Goal: Task Accomplishment & Management: Use online tool/utility

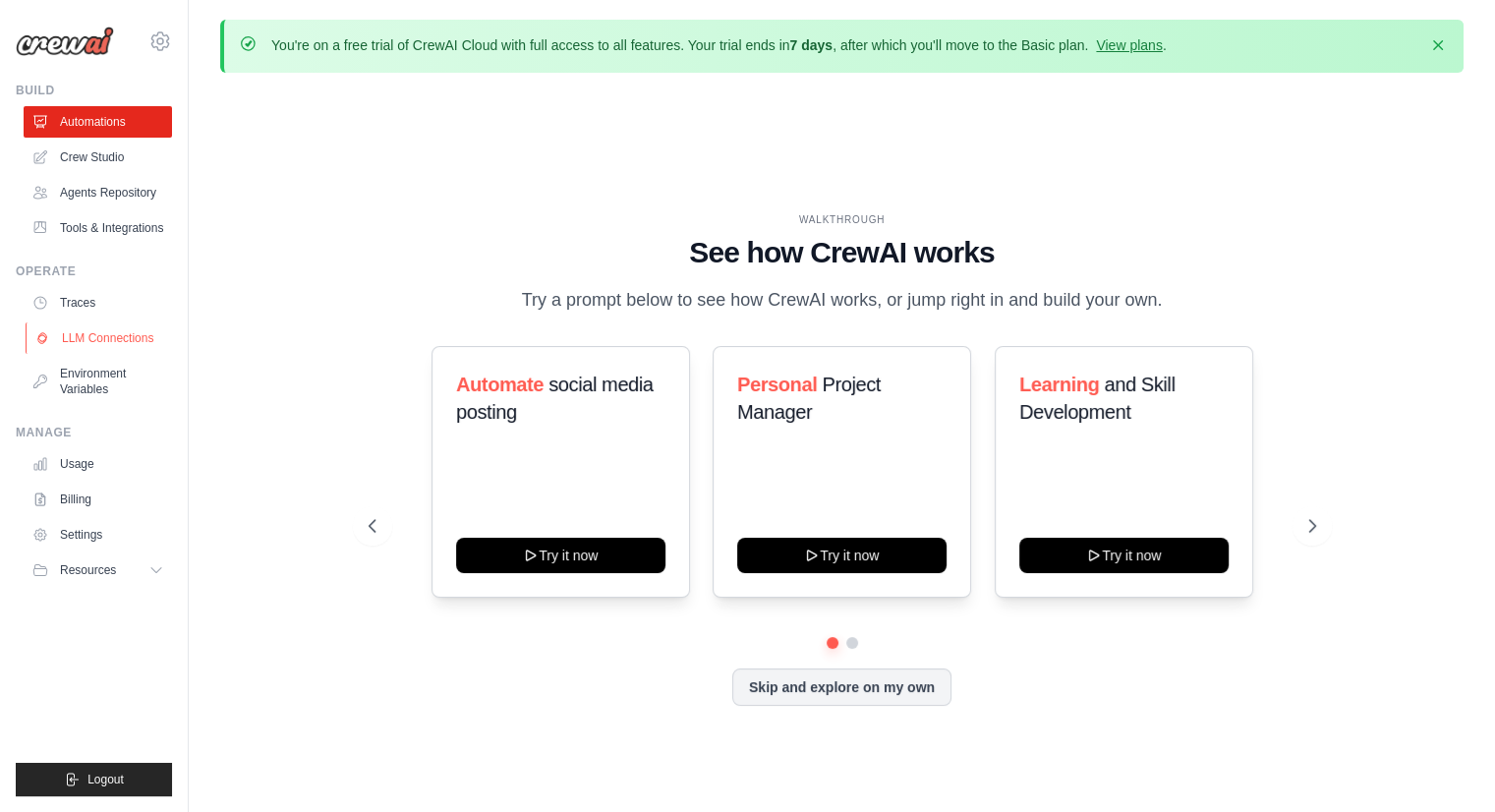
click at [112, 333] on link "LLM Connections" at bounding box center [100, 338] width 149 height 32
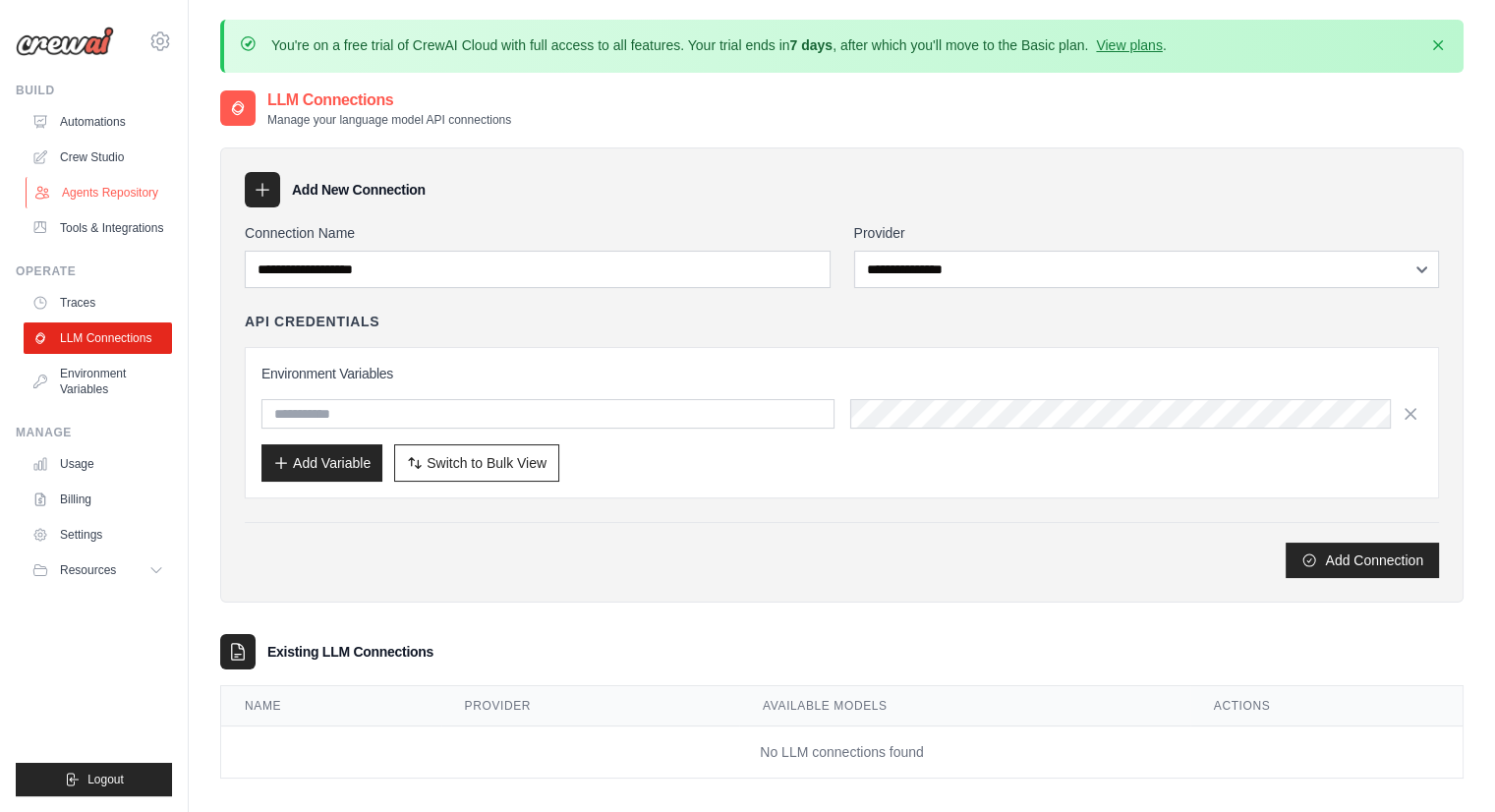
click at [109, 188] on link "Agents Repository" at bounding box center [100, 192] width 149 height 32
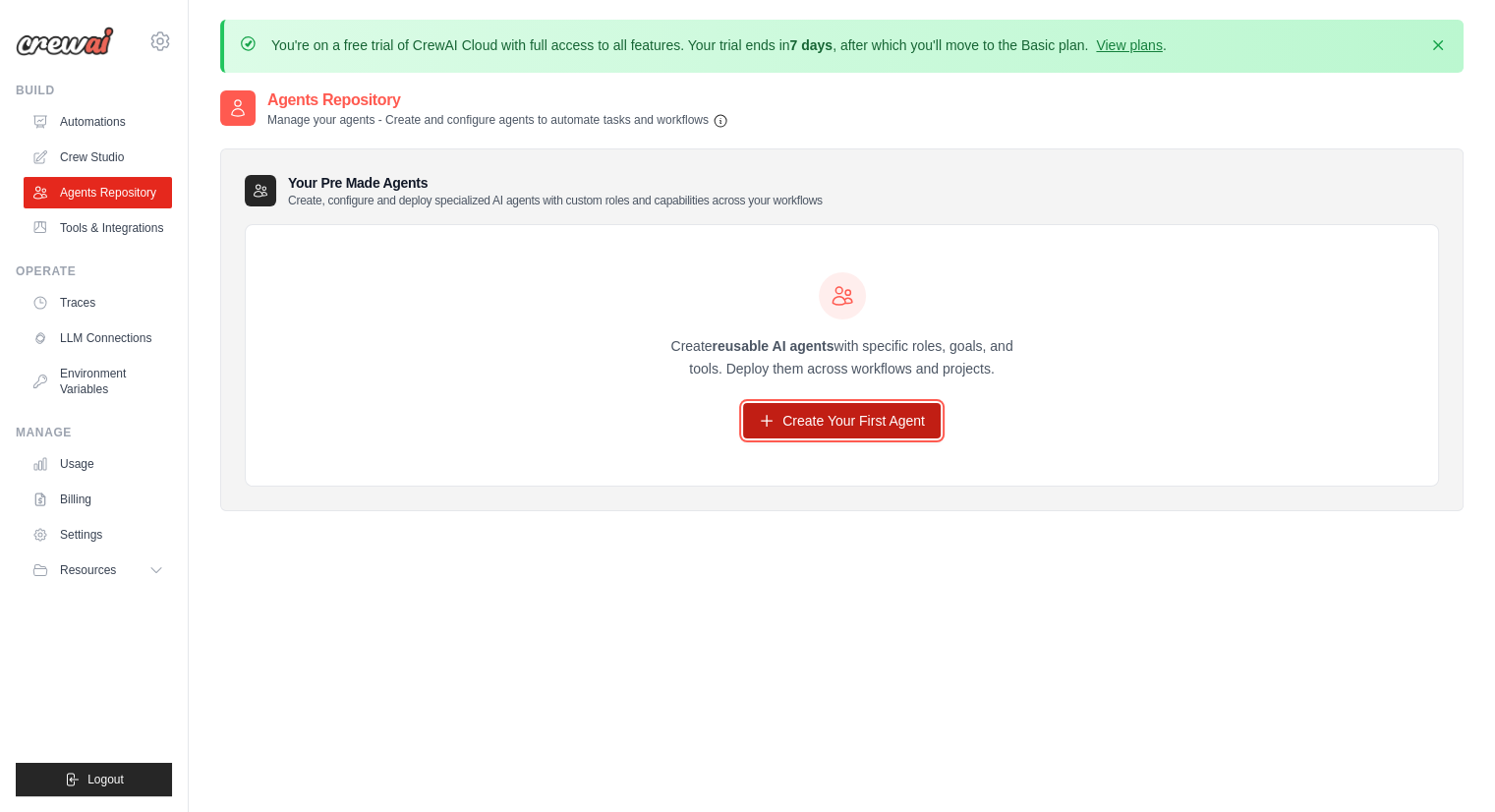
click at [802, 417] on link "Create Your First Agent" at bounding box center [841, 419] width 197 height 35
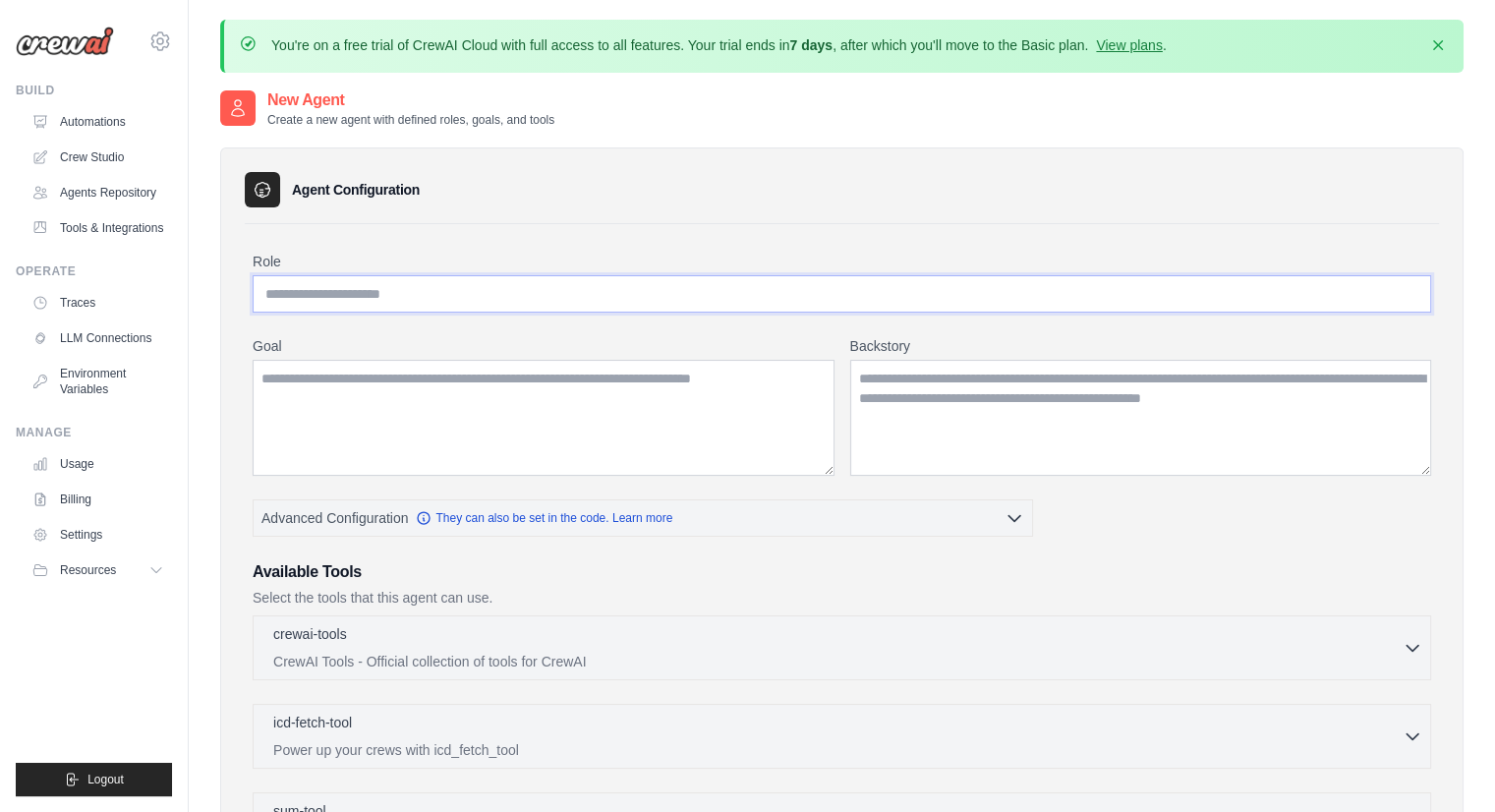
click at [440, 294] on input "Role" at bounding box center [841, 293] width 1178 height 37
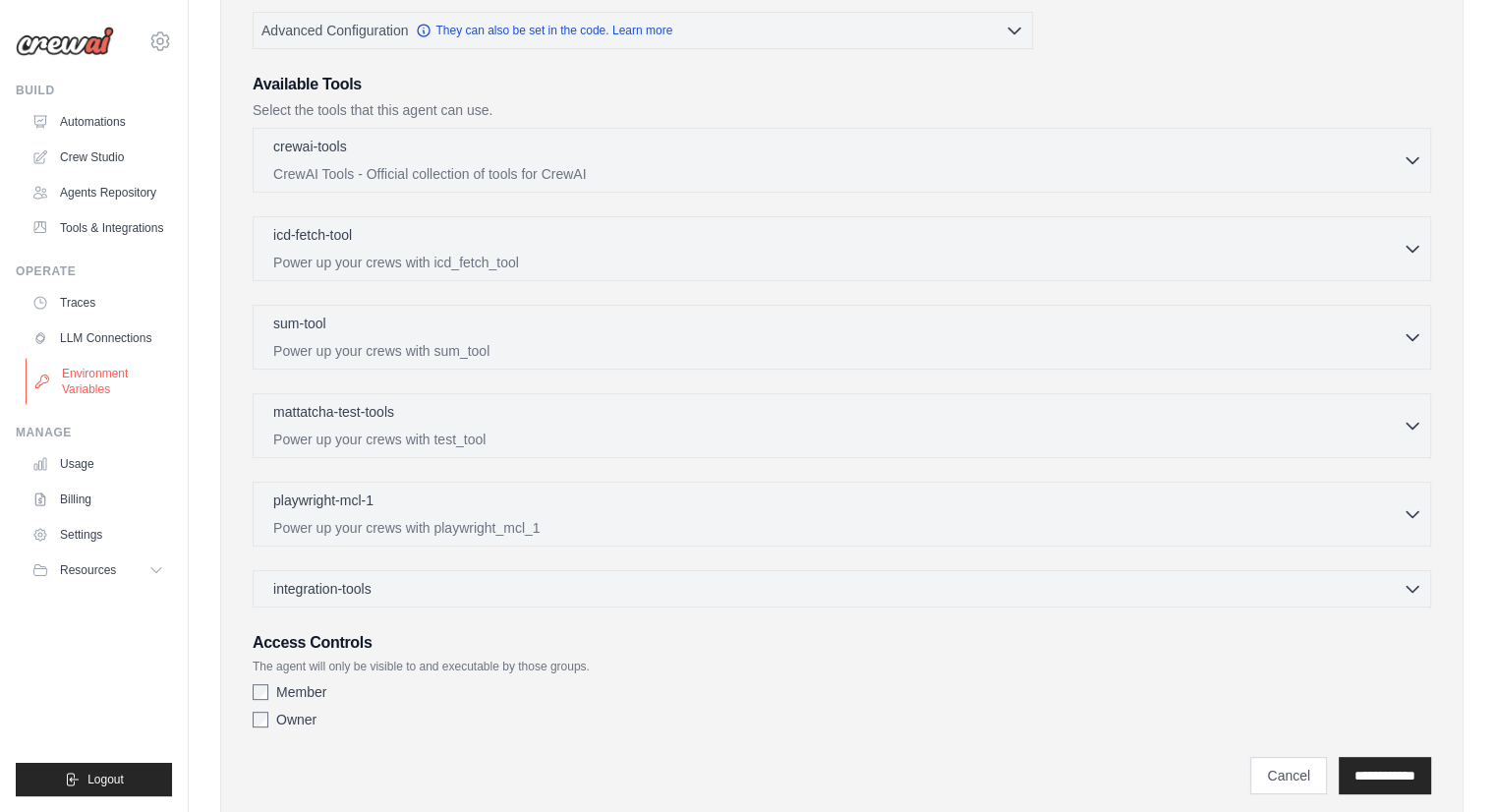
scroll to position [481, 0]
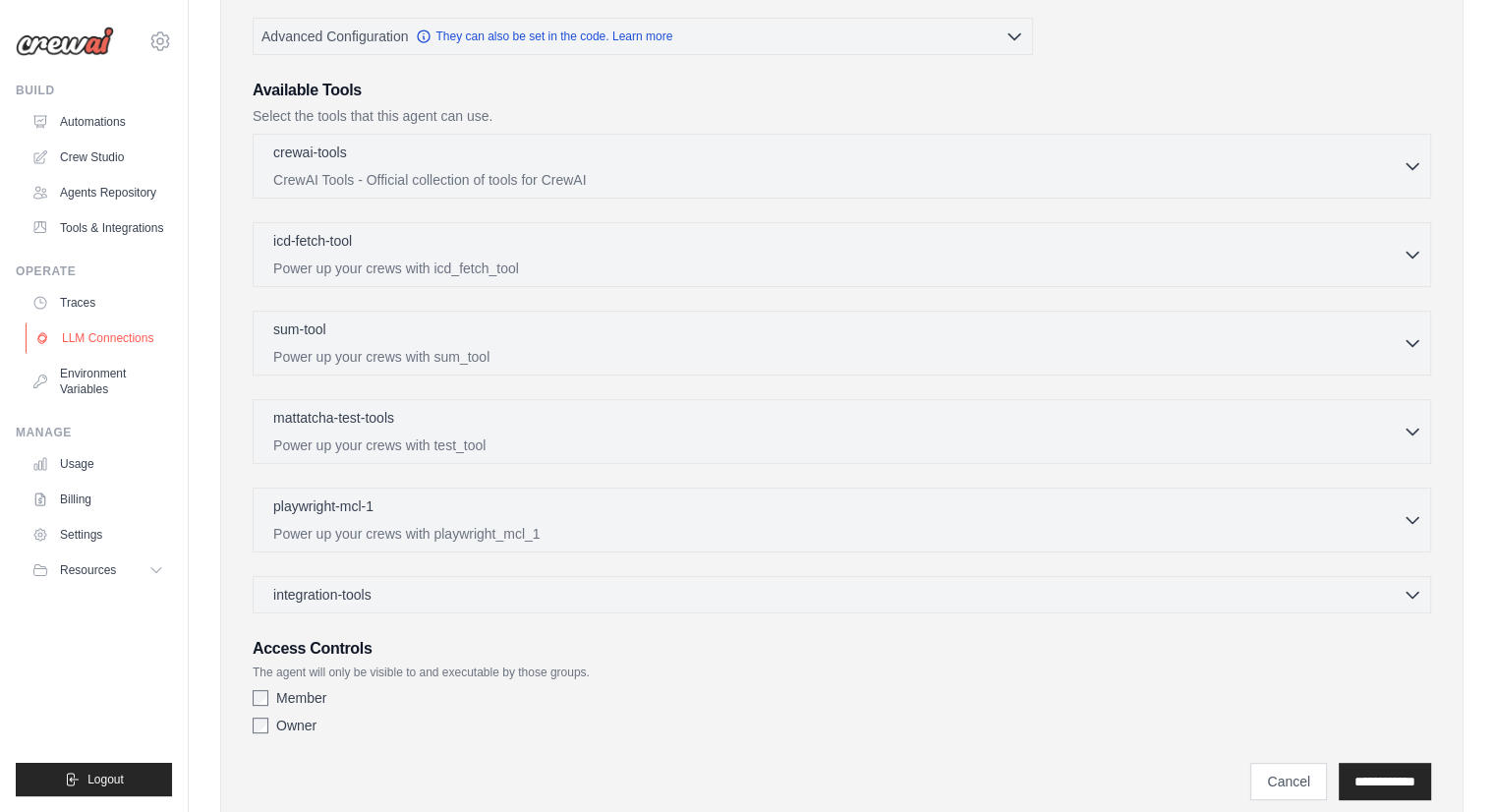
click at [108, 327] on link "LLM Connections" at bounding box center [100, 338] width 149 height 32
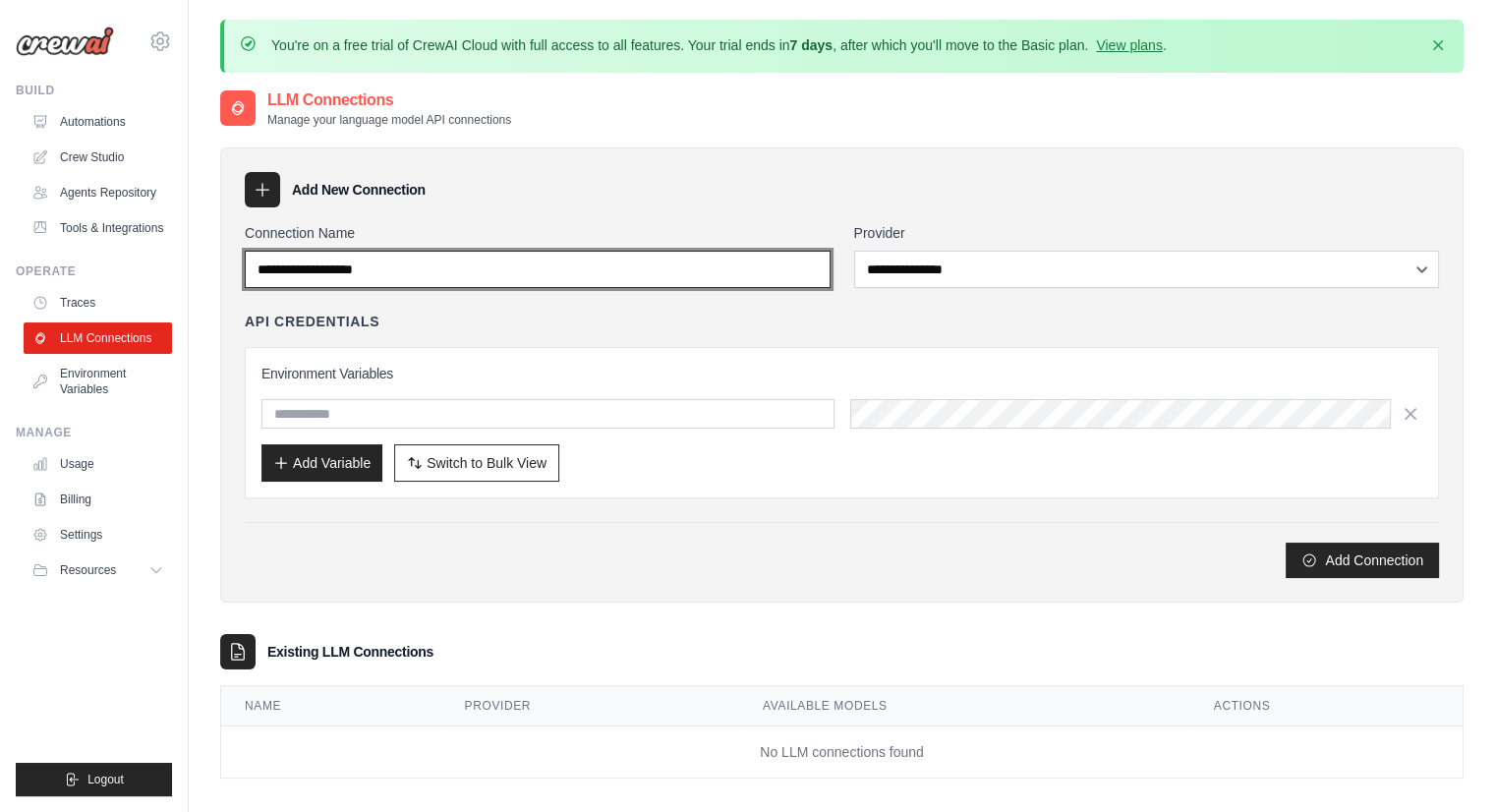
click at [433, 264] on input "Connection Name" at bounding box center [538, 268] width 586 height 37
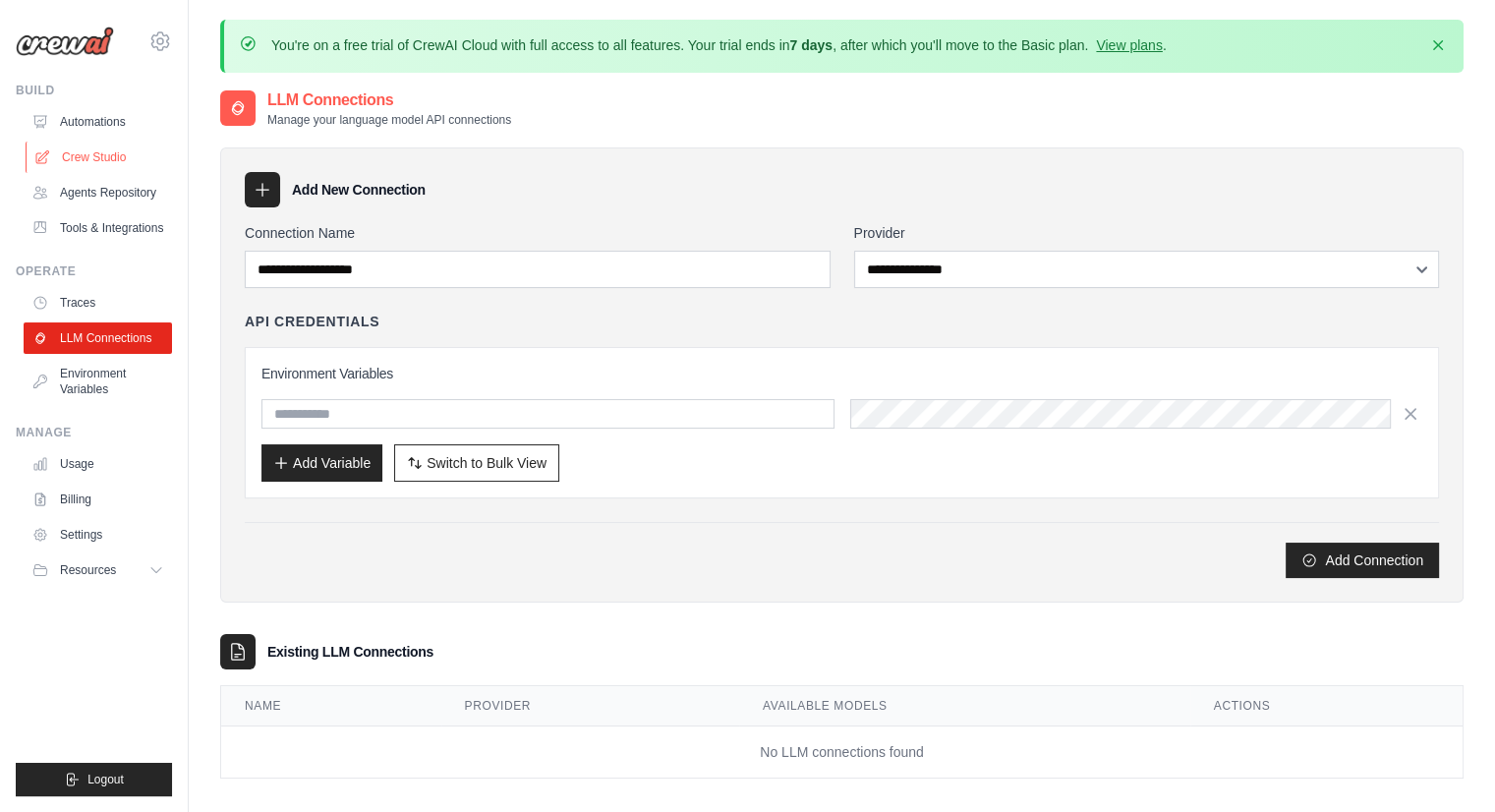
click at [94, 147] on link "Crew Studio" at bounding box center [100, 157] width 149 height 32
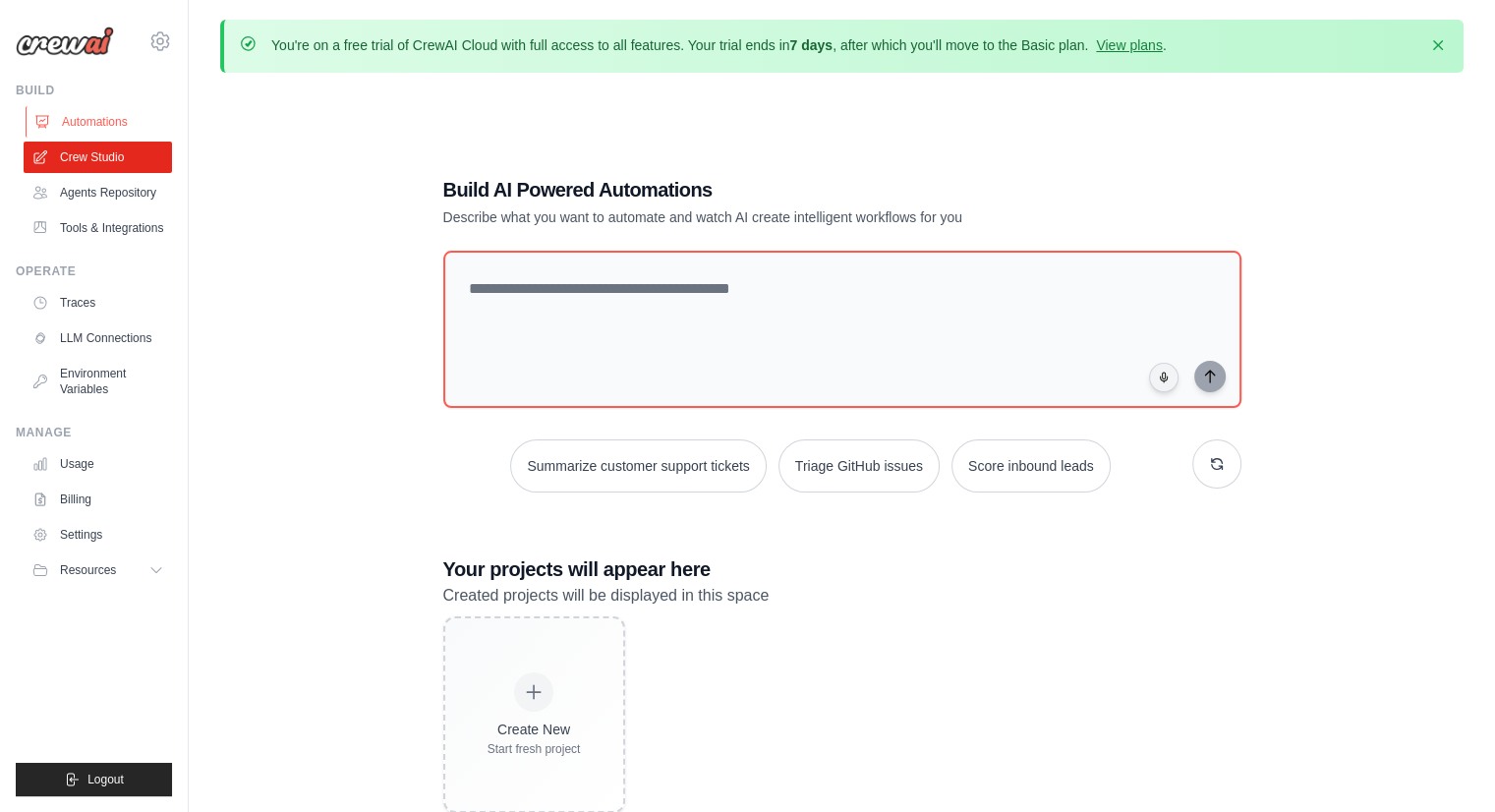
click at [97, 115] on link "Automations" at bounding box center [100, 122] width 149 height 32
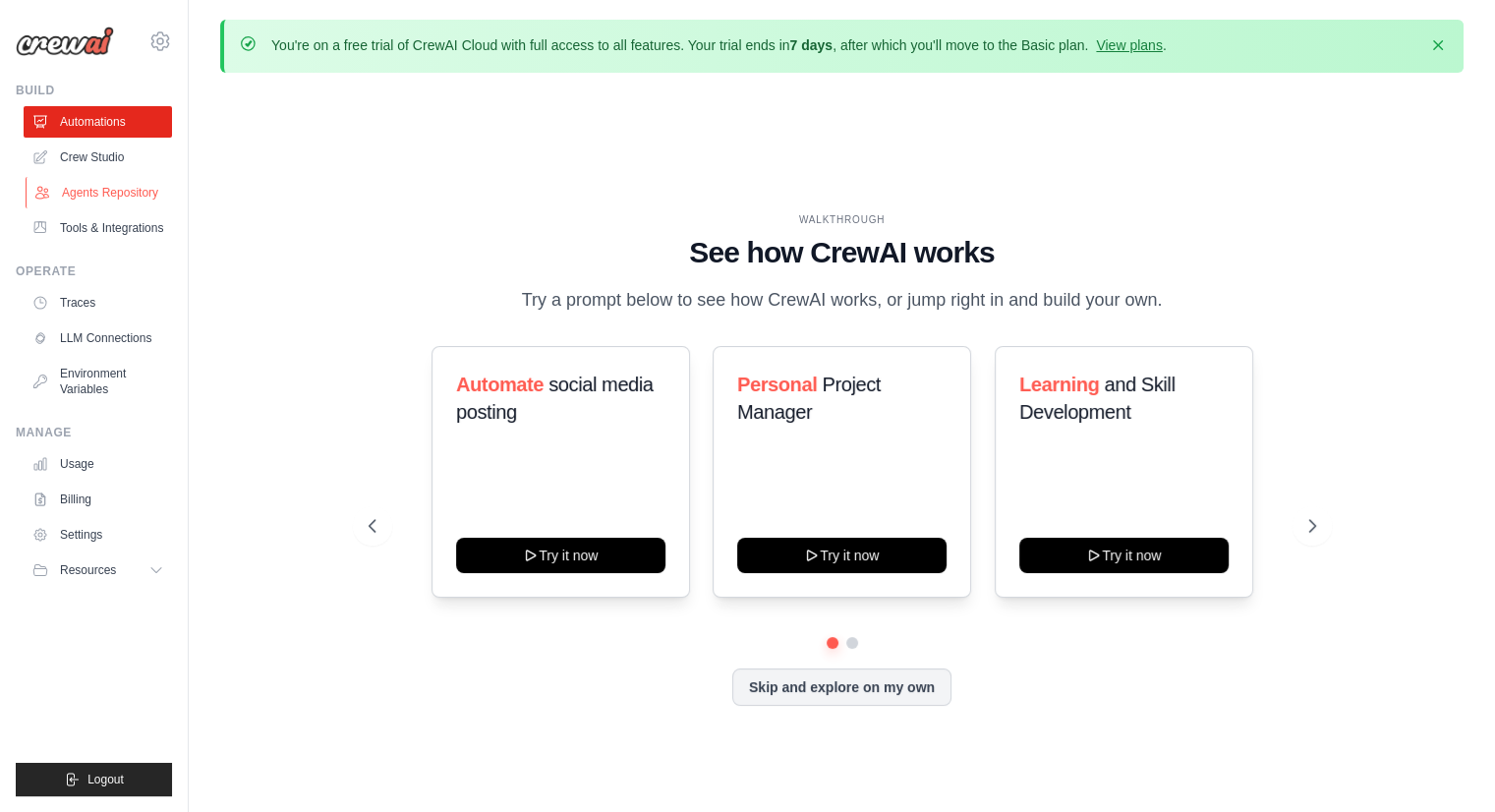
click at [106, 193] on link "Agents Repository" at bounding box center [100, 192] width 149 height 32
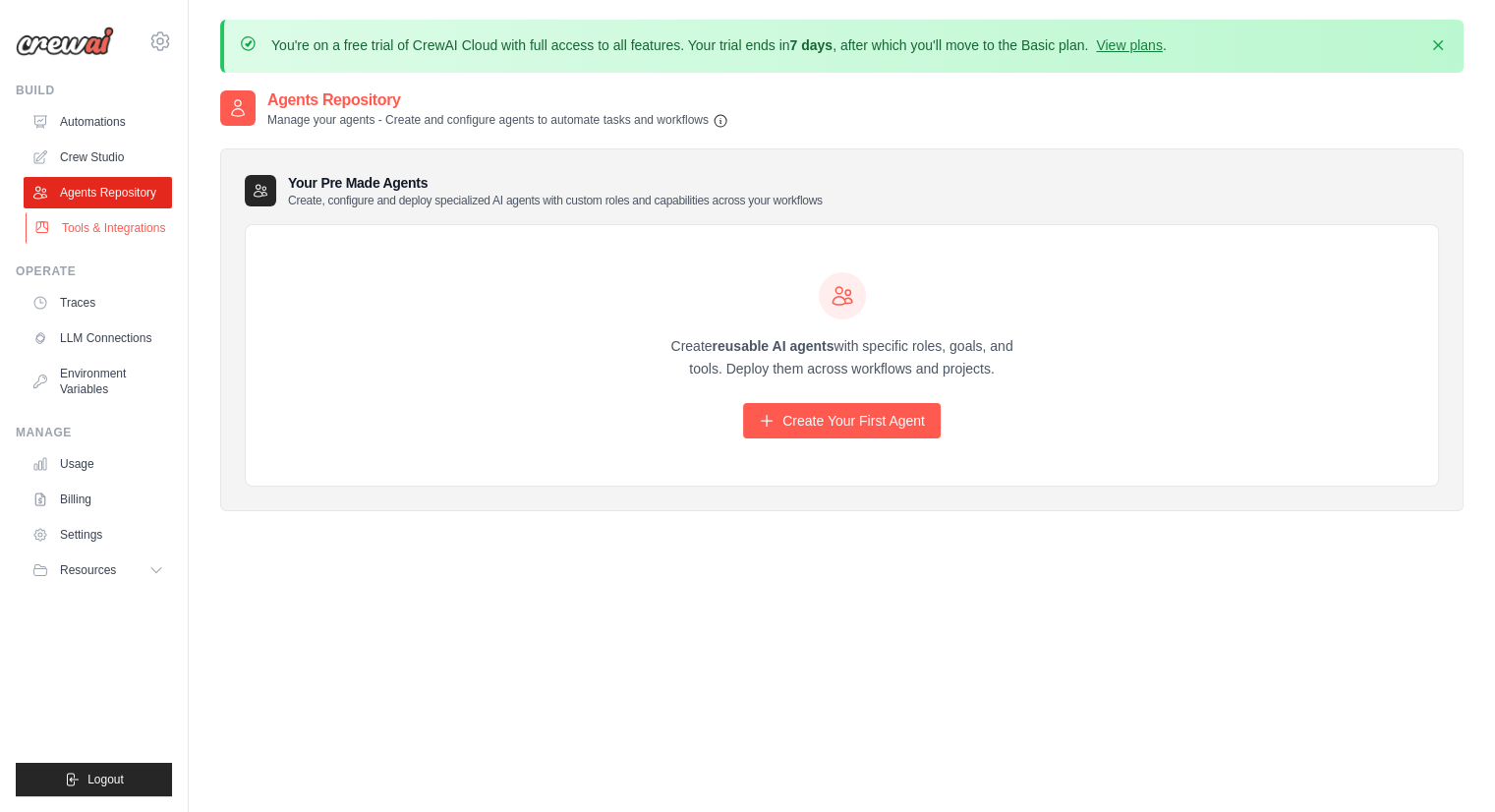
click at [125, 222] on link "Tools & Integrations" at bounding box center [100, 228] width 149 height 32
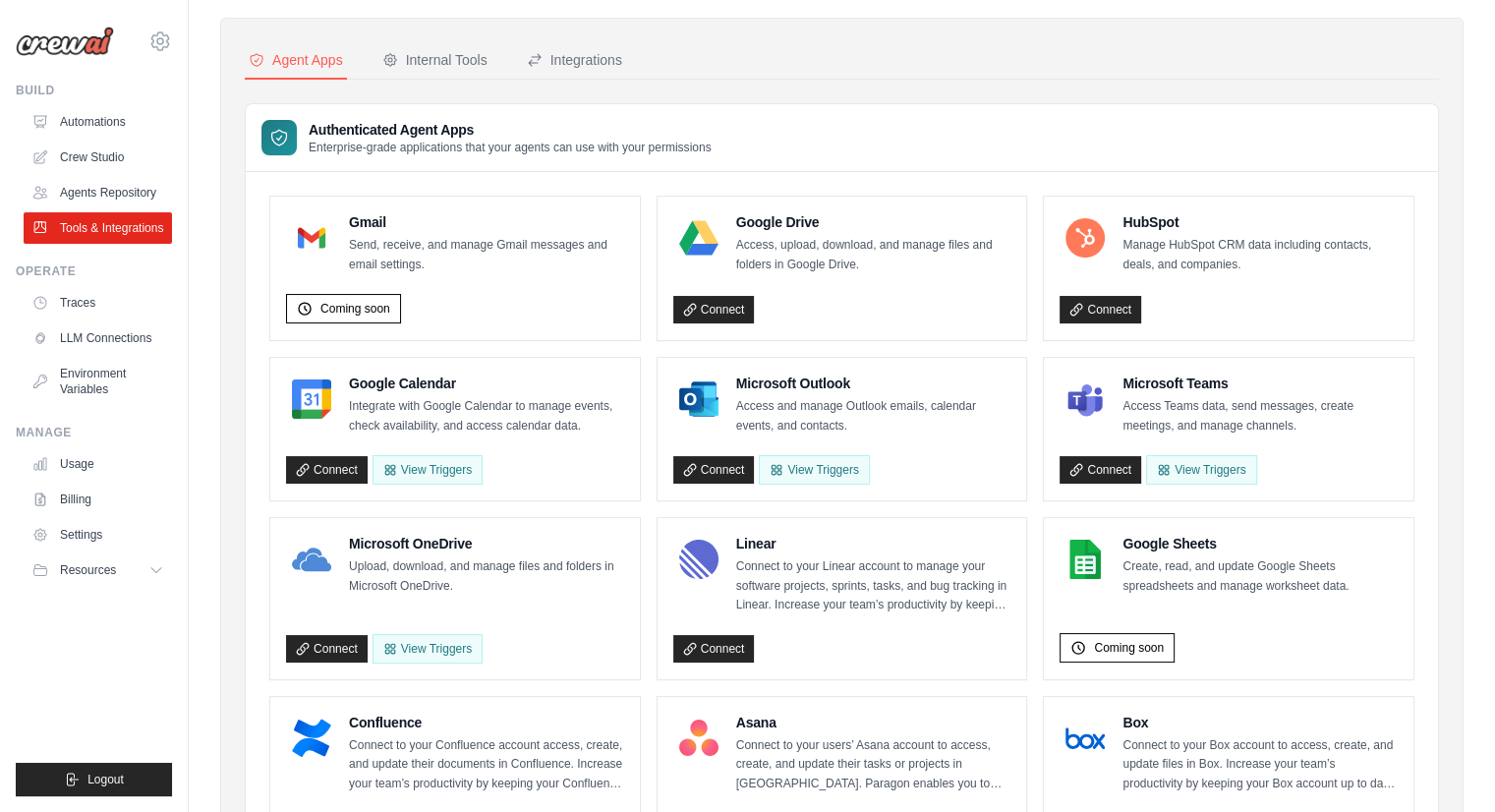
scroll to position [39, 0]
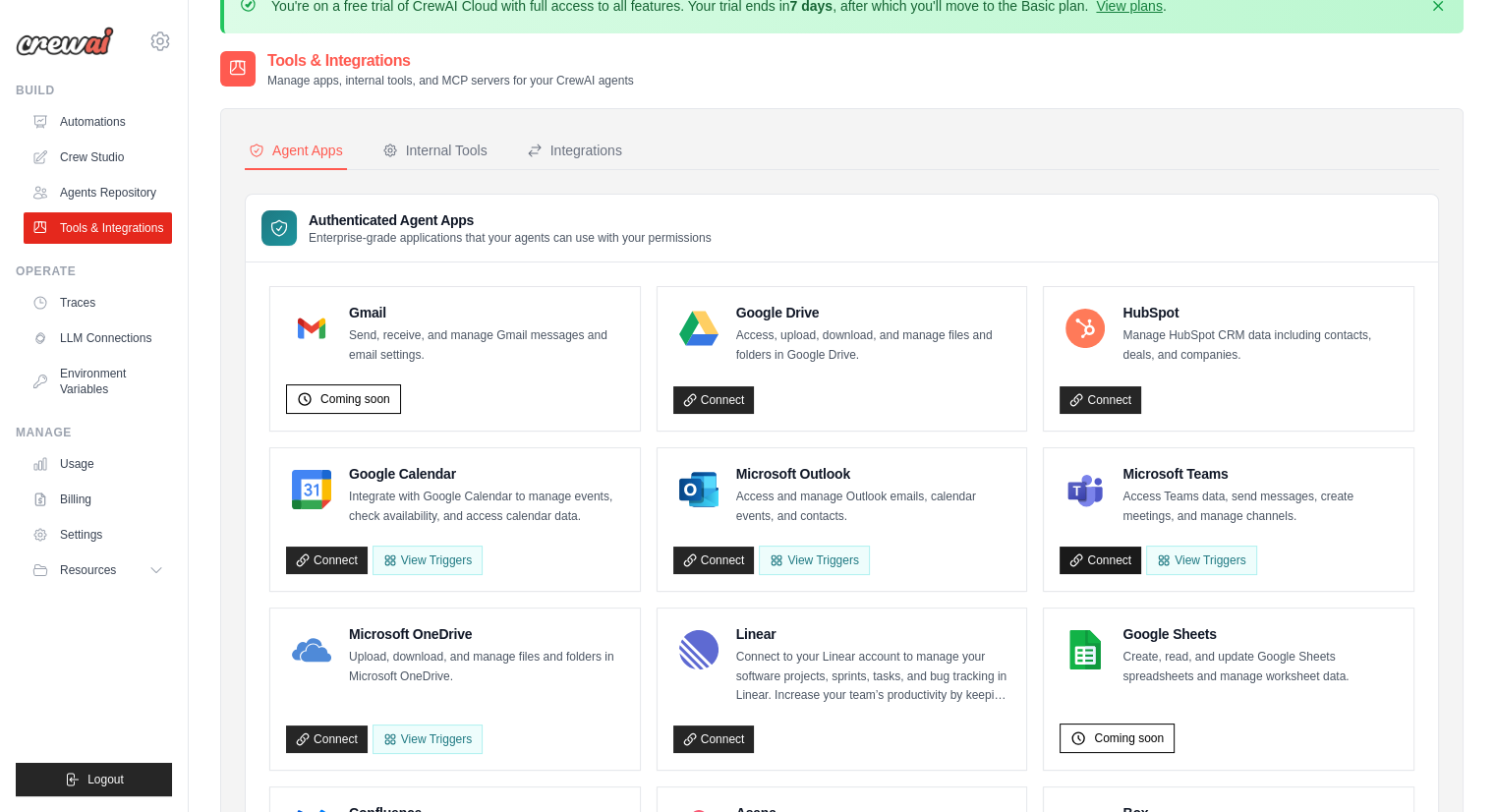
click at [1099, 550] on link "Connect" at bounding box center [1100, 560] width 82 height 28
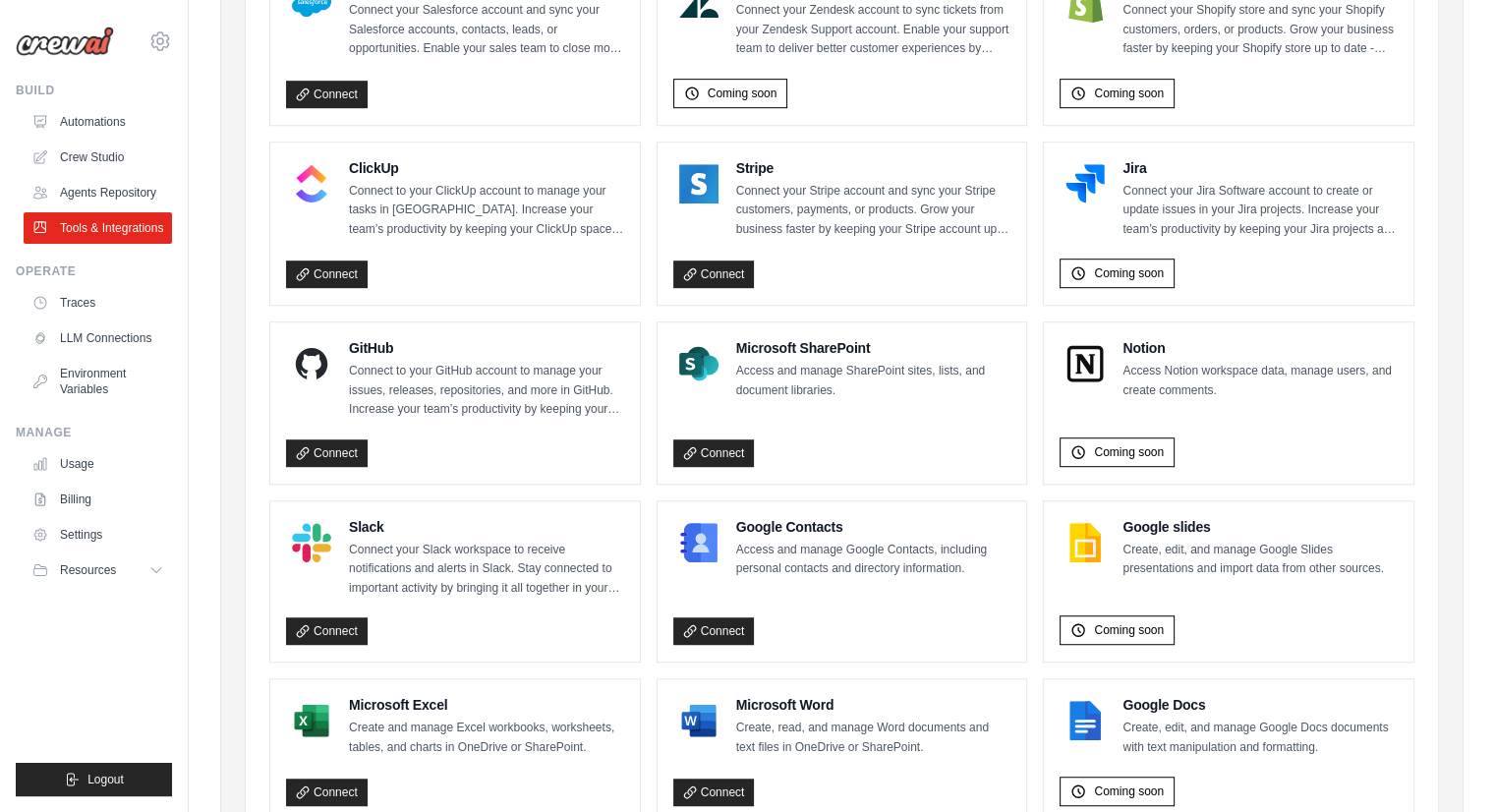
scroll to position [1086, 0]
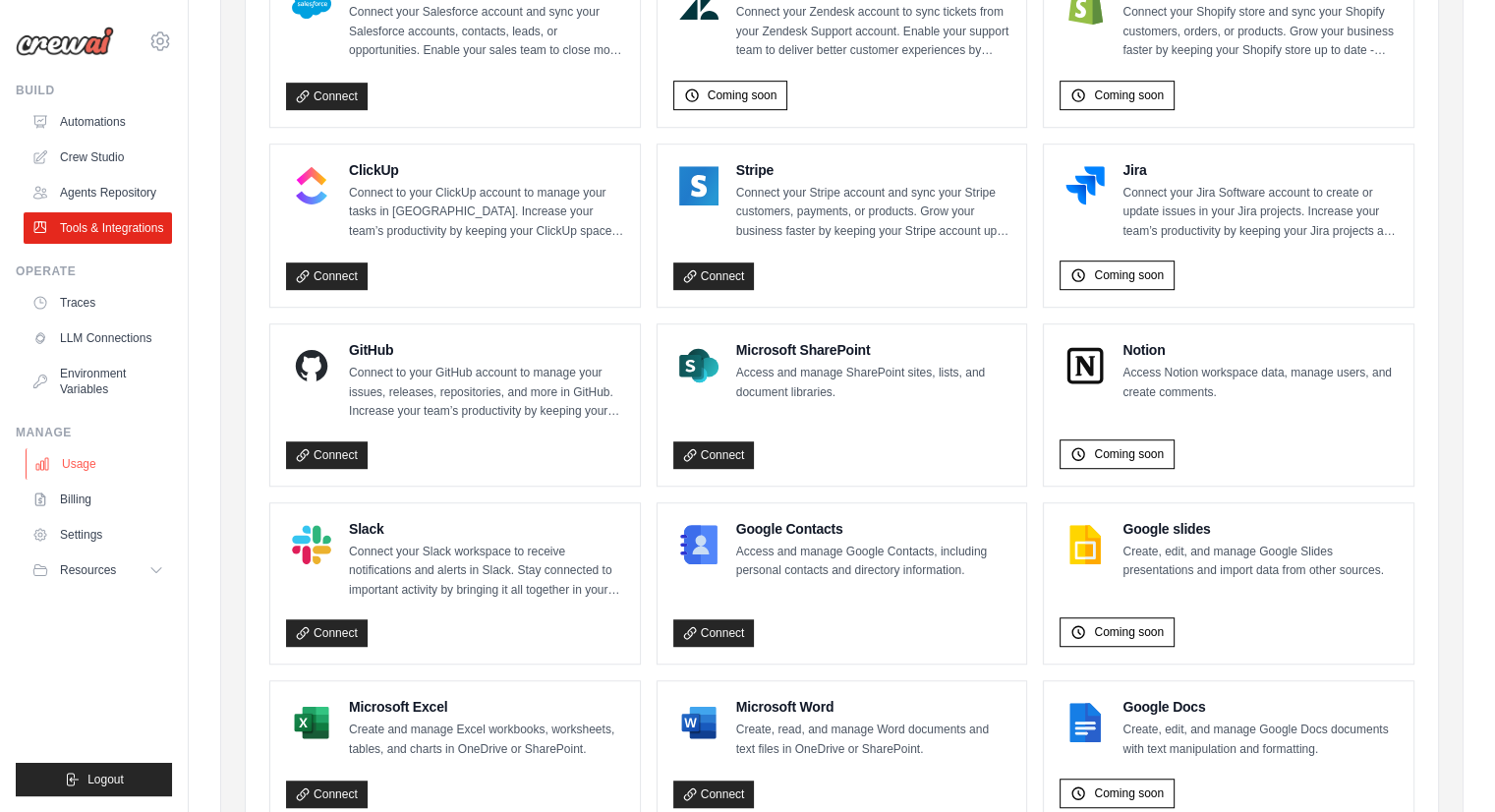
click at [87, 464] on link "Usage" at bounding box center [100, 464] width 149 height 32
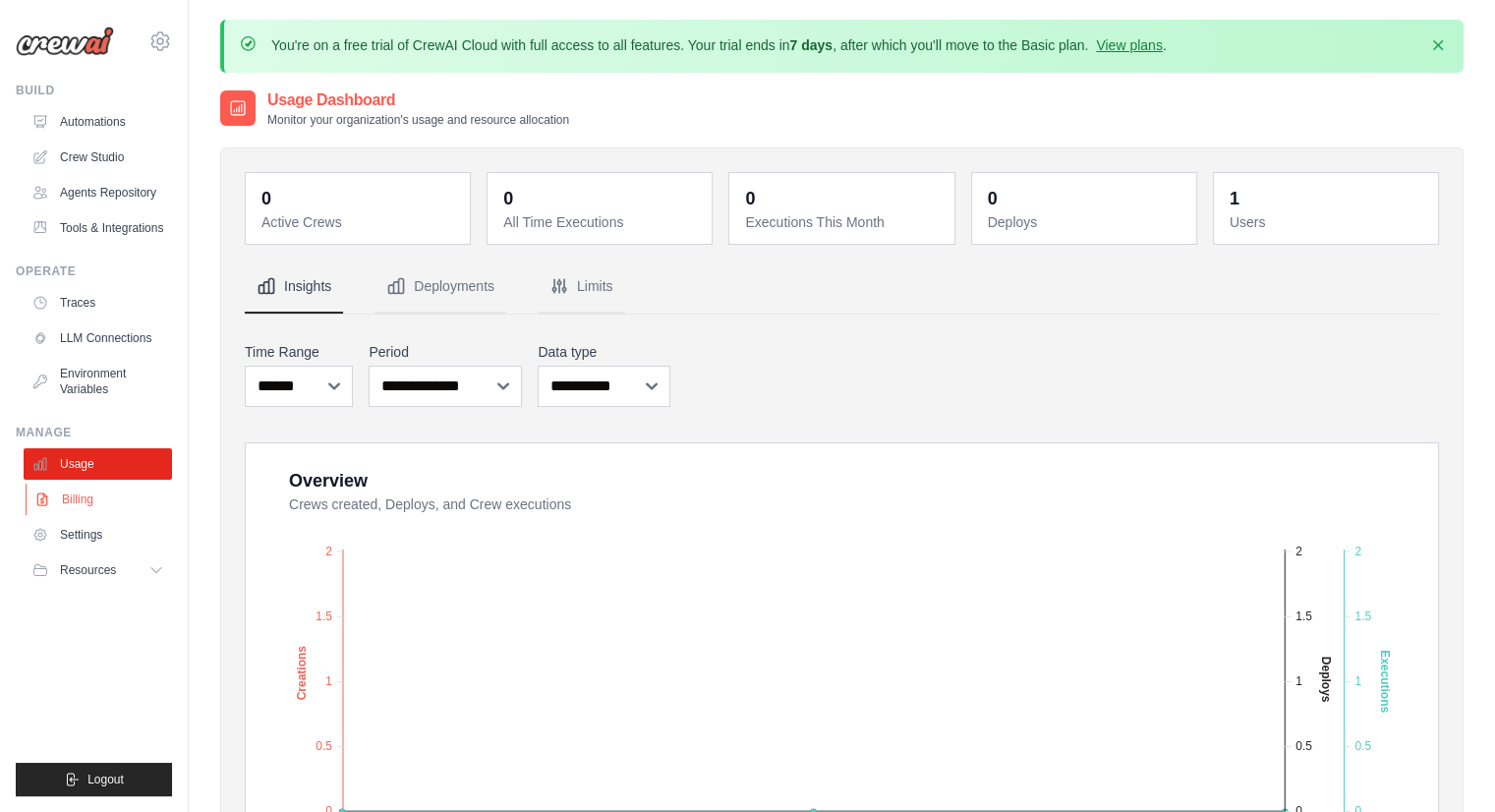
click at [81, 491] on link "Billing" at bounding box center [100, 499] width 149 height 32
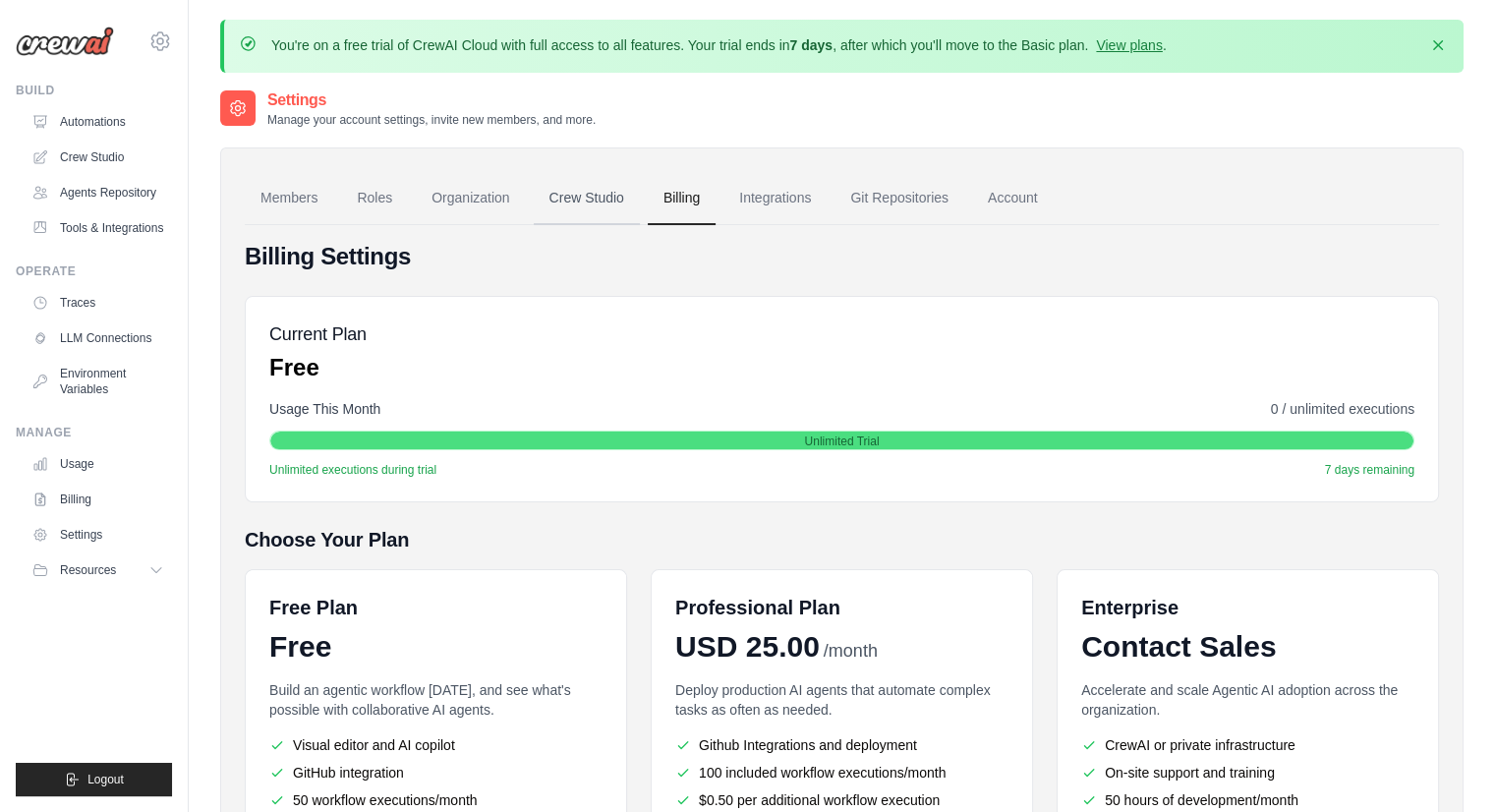
click at [567, 195] on link "Crew Studio" at bounding box center [586, 198] width 106 height 53
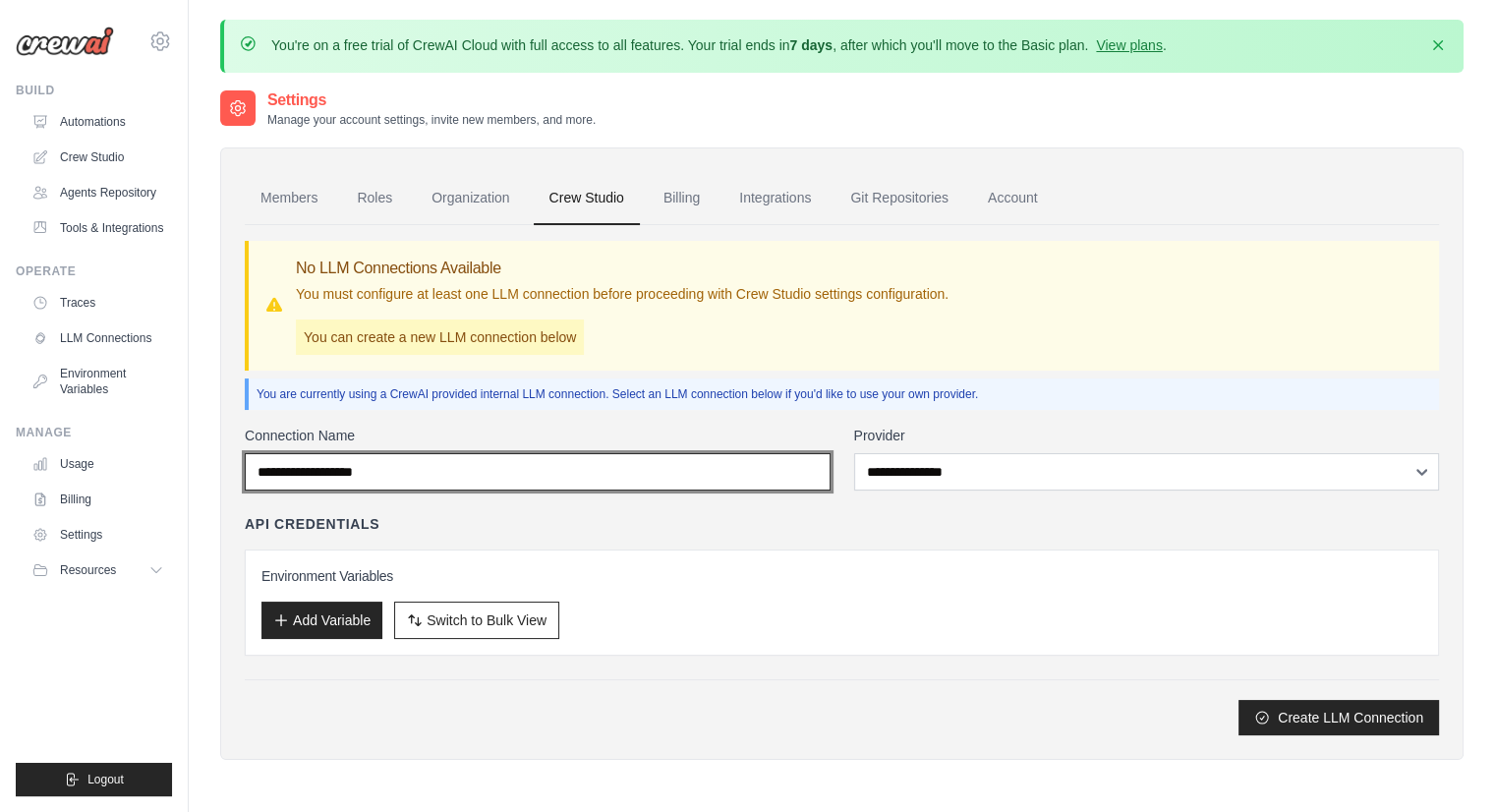
click at [526, 472] on input "Connection Name" at bounding box center [538, 471] width 586 height 37
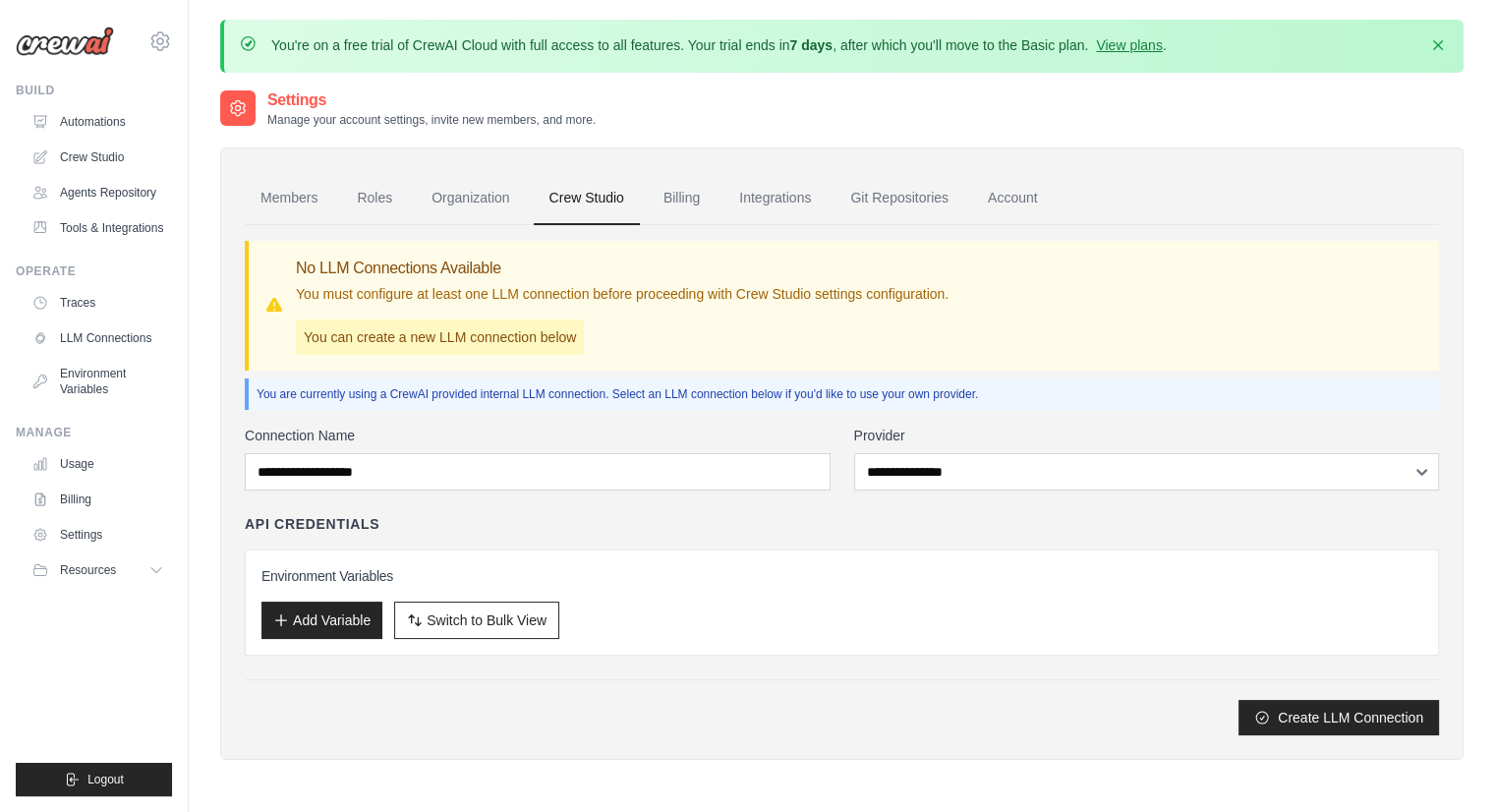
click at [822, 528] on div "API Credentials" at bounding box center [842, 524] width 1194 height 20
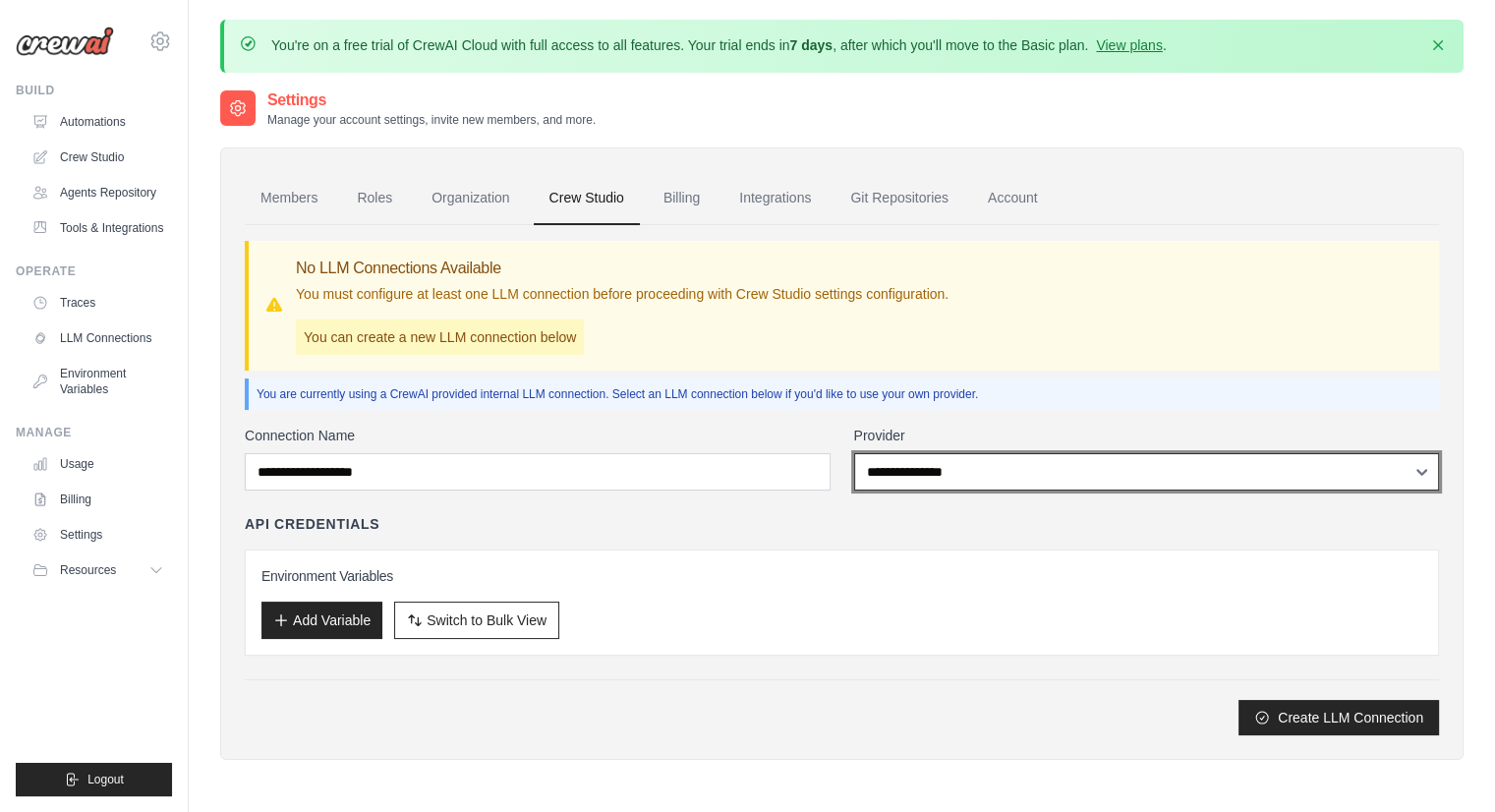
click at [955, 460] on select "**********" at bounding box center [1147, 471] width 586 height 37
select select "******"
click at [854, 453] on select "**********" at bounding box center [1147, 471] width 586 height 37
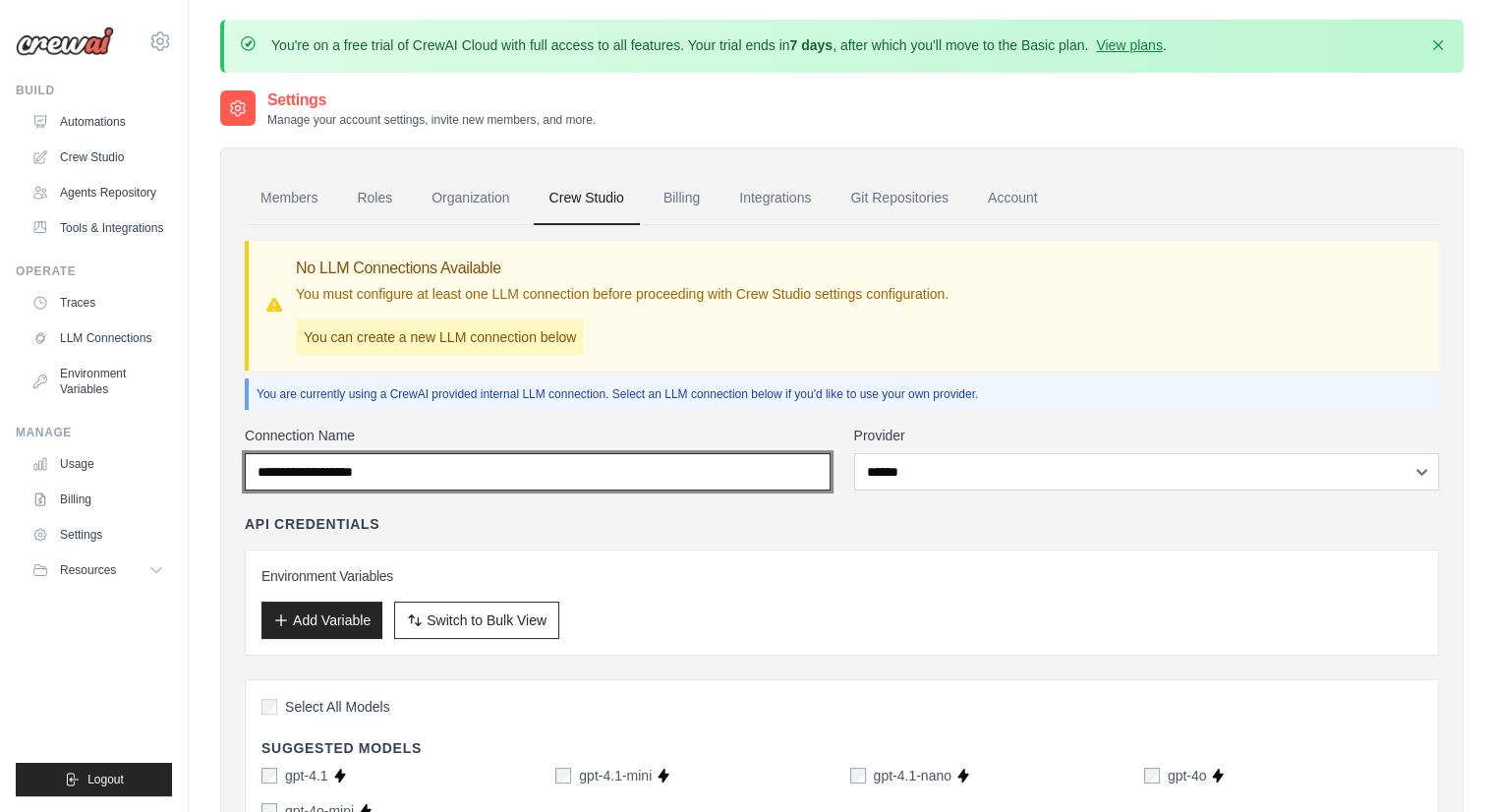
click at [402, 478] on input "Connection Name" at bounding box center [538, 471] width 586 height 37
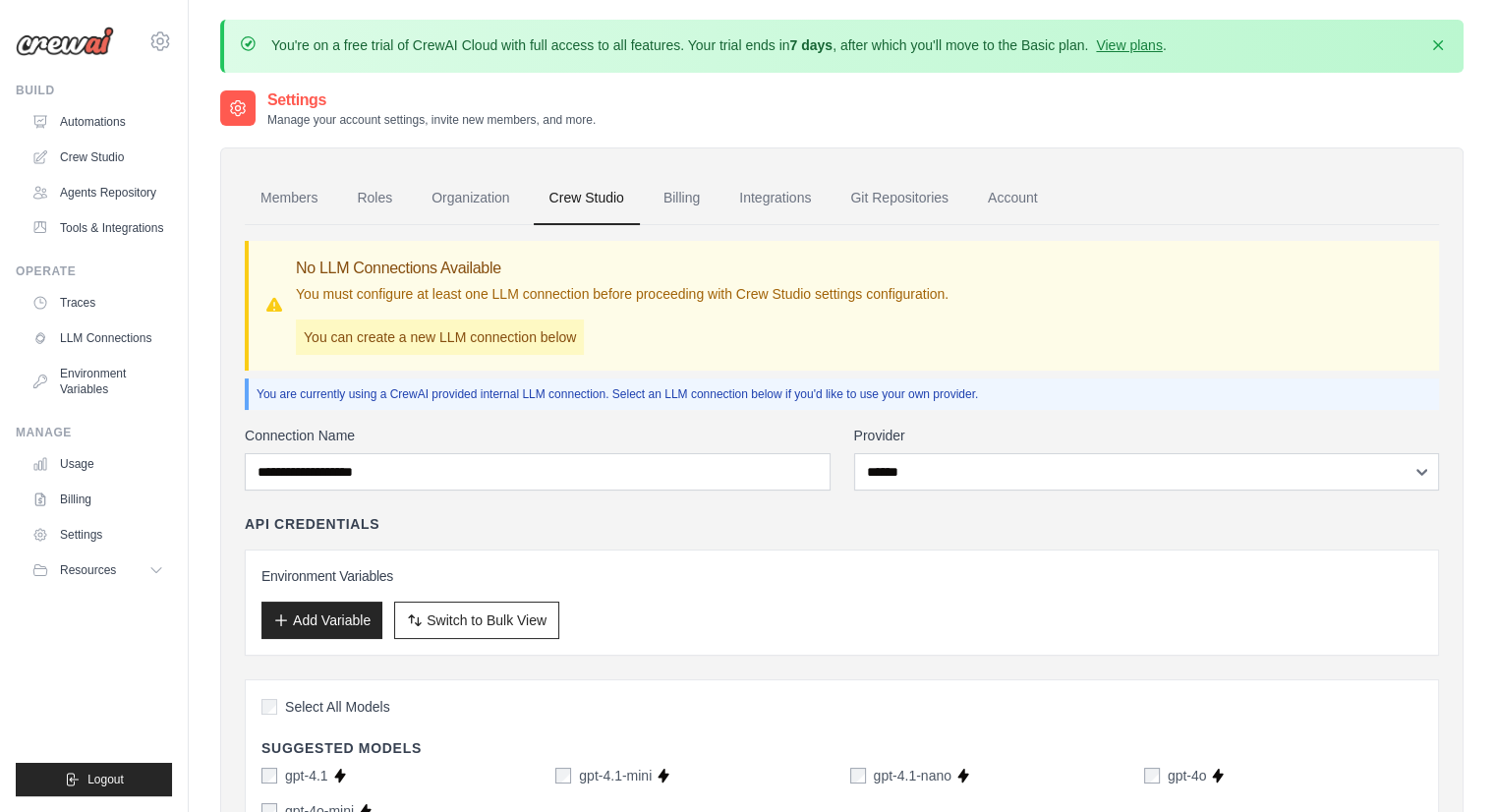
click at [662, 631] on div "Add Variable Switch to Bulk View Switch to Table View" at bounding box center [841, 619] width 1161 height 37
click at [770, 196] on link "Integrations" at bounding box center [775, 198] width 104 height 53
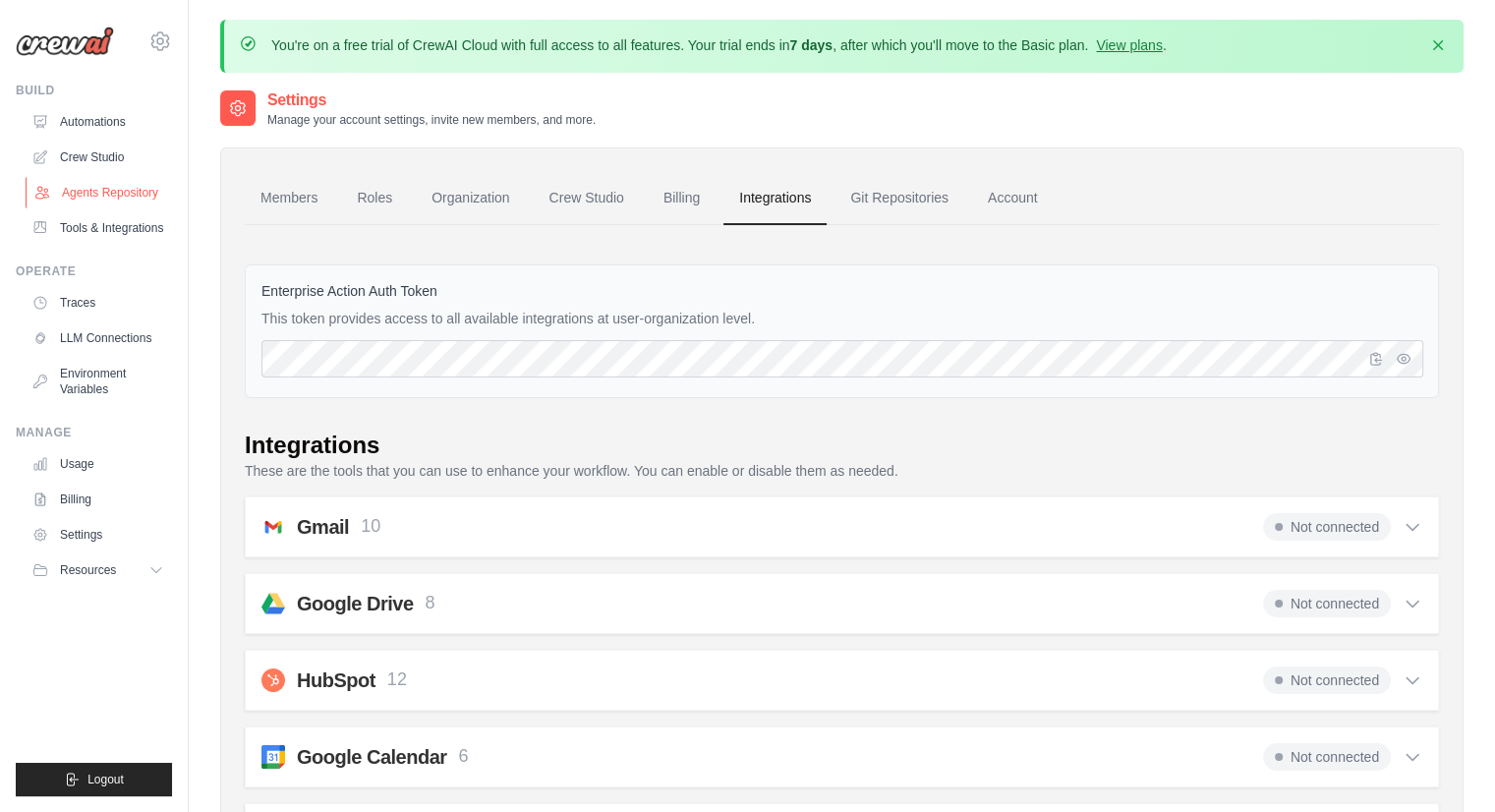
click at [117, 194] on link "Agents Repository" at bounding box center [100, 192] width 149 height 32
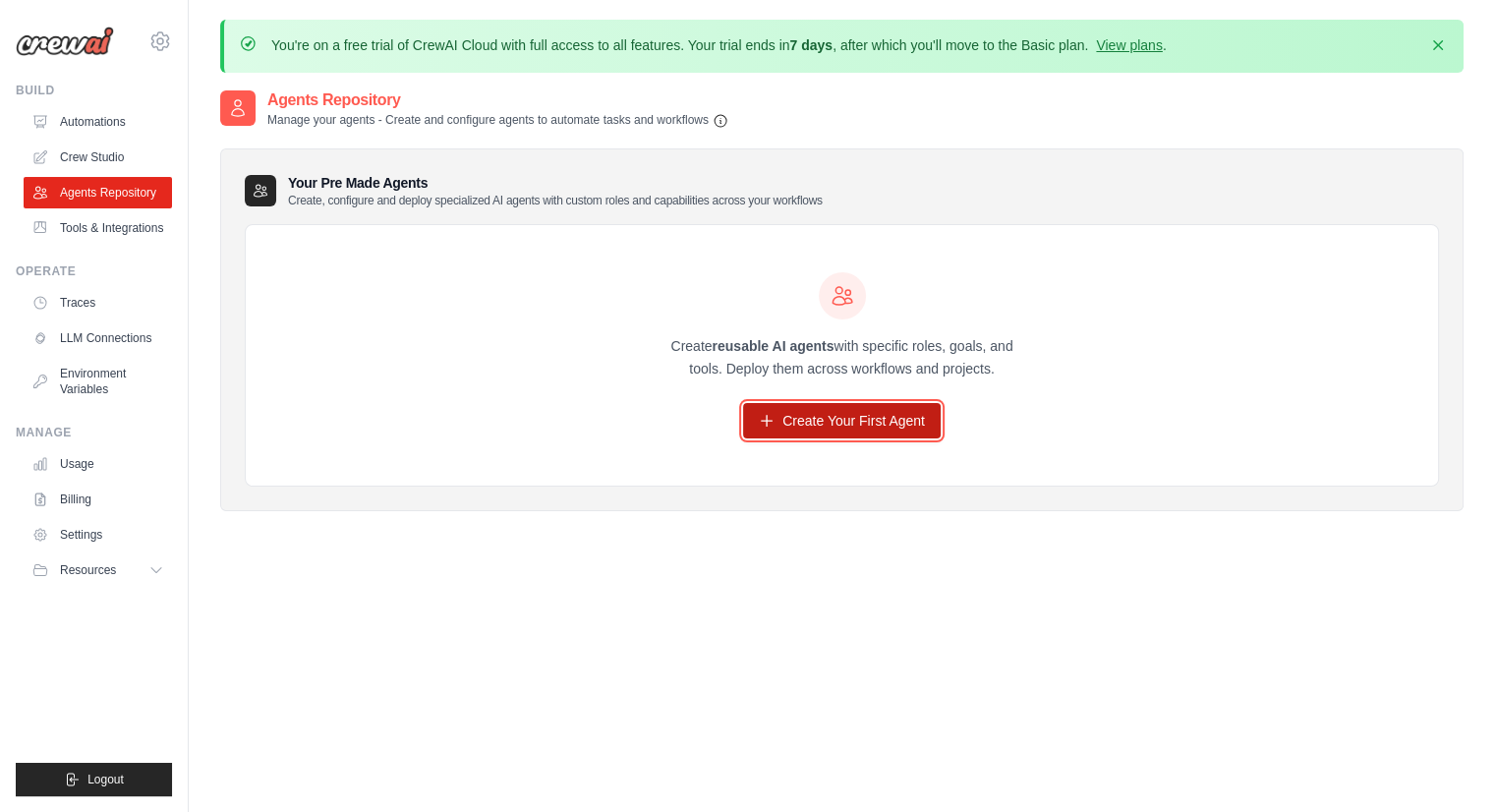
click at [881, 427] on link "Create Your First Agent" at bounding box center [841, 419] width 197 height 35
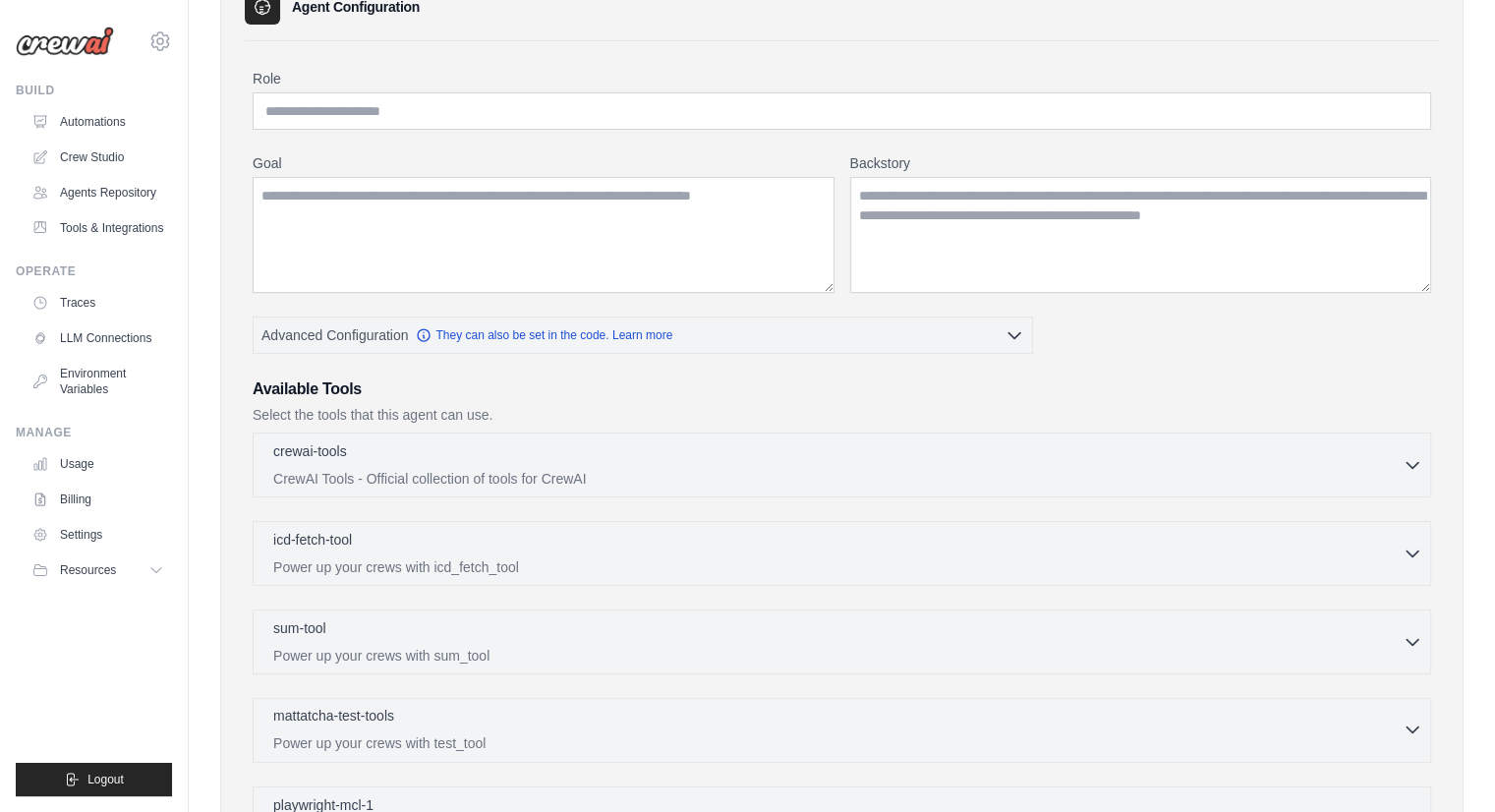
scroll to position [195, 0]
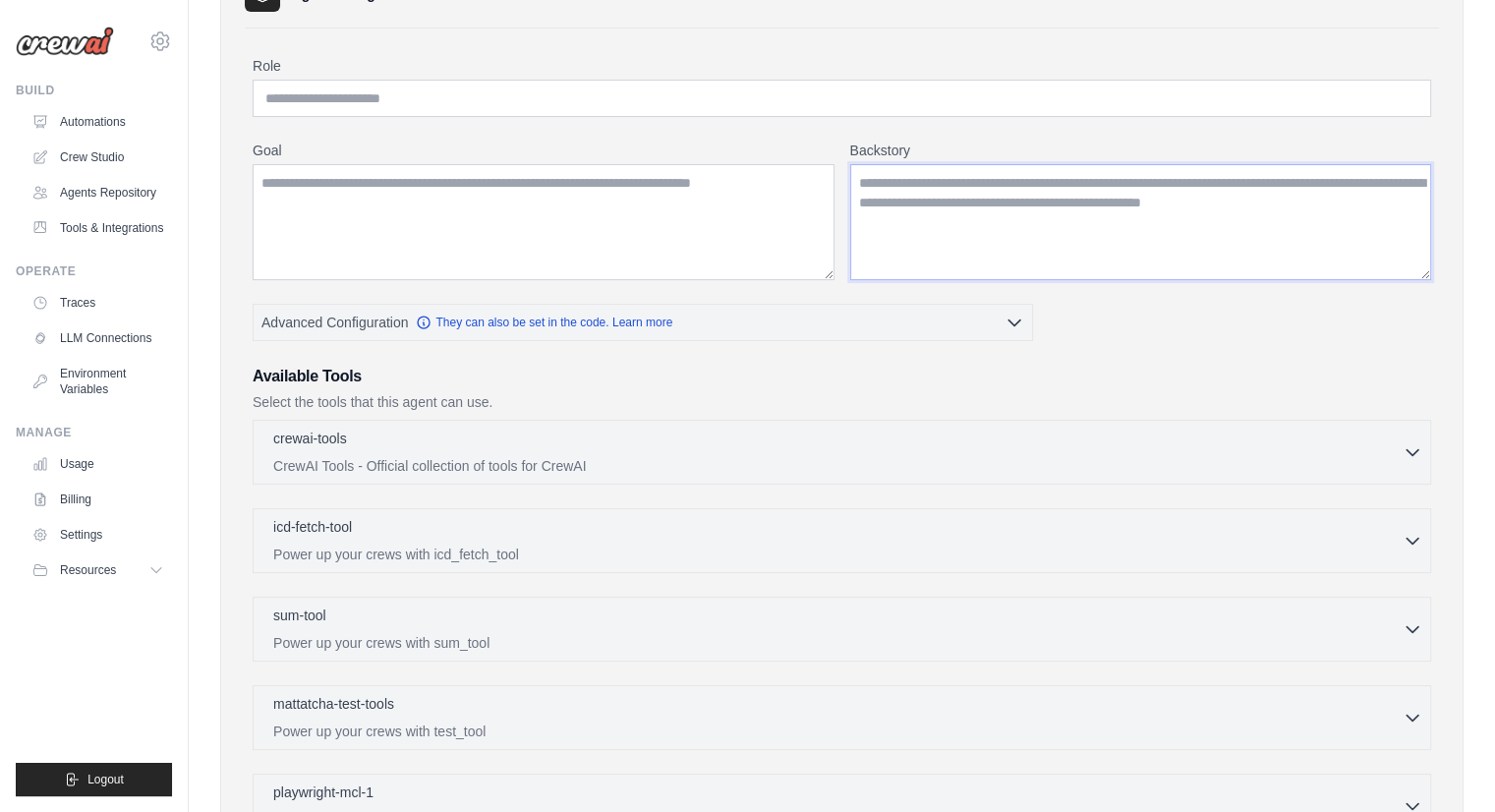
click at [917, 214] on textarea "Backstory" at bounding box center [1141, 222] width 582 height 116
click at [674, 184] on textarea "Goal" at bounding box center [543, 222] width 582 height 116
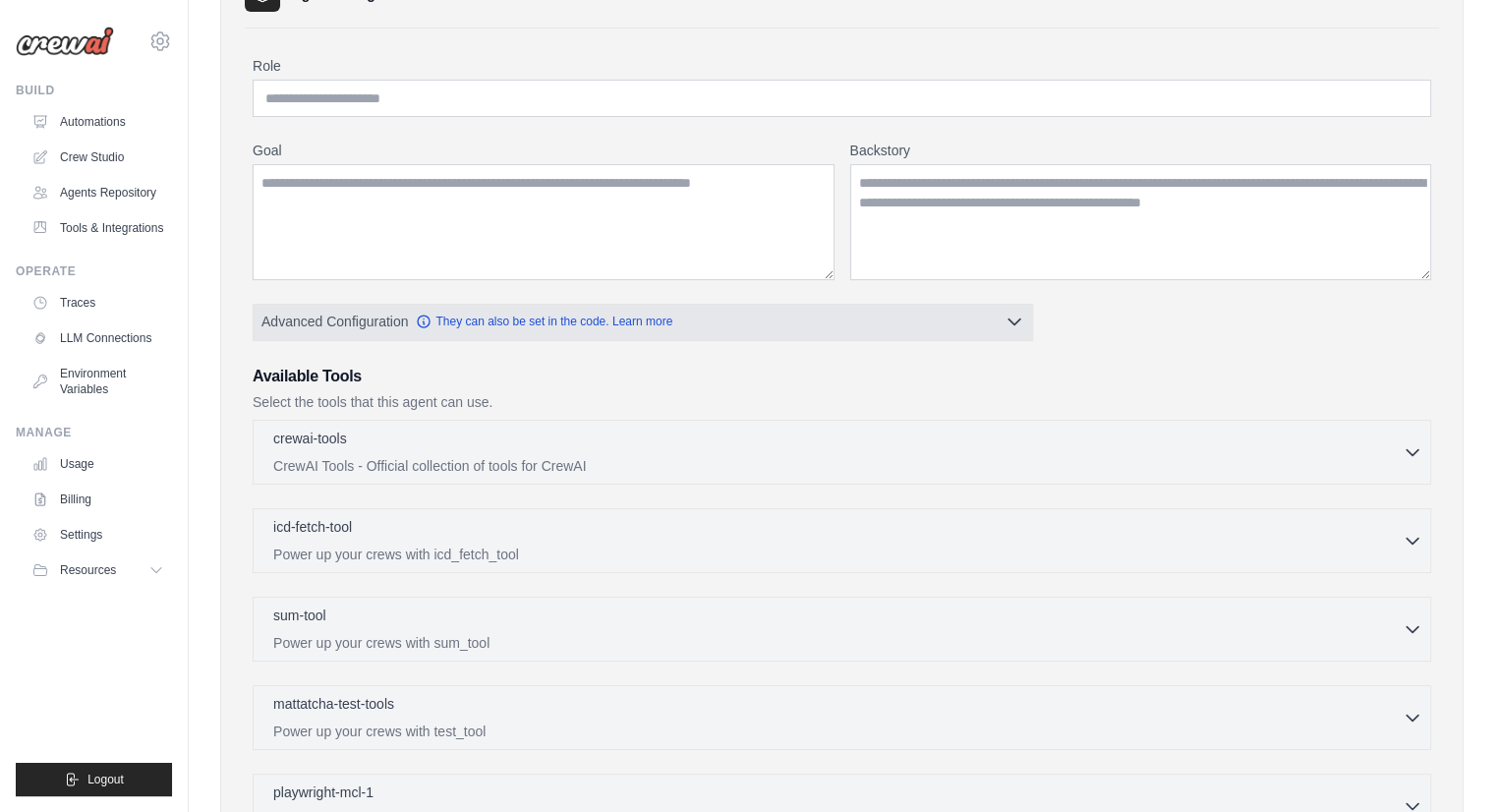
click at [750, 315] on button "Advanced Configuration They can also be set in the code. Learn more" at bounding box center [642, 321] width 778 height 35
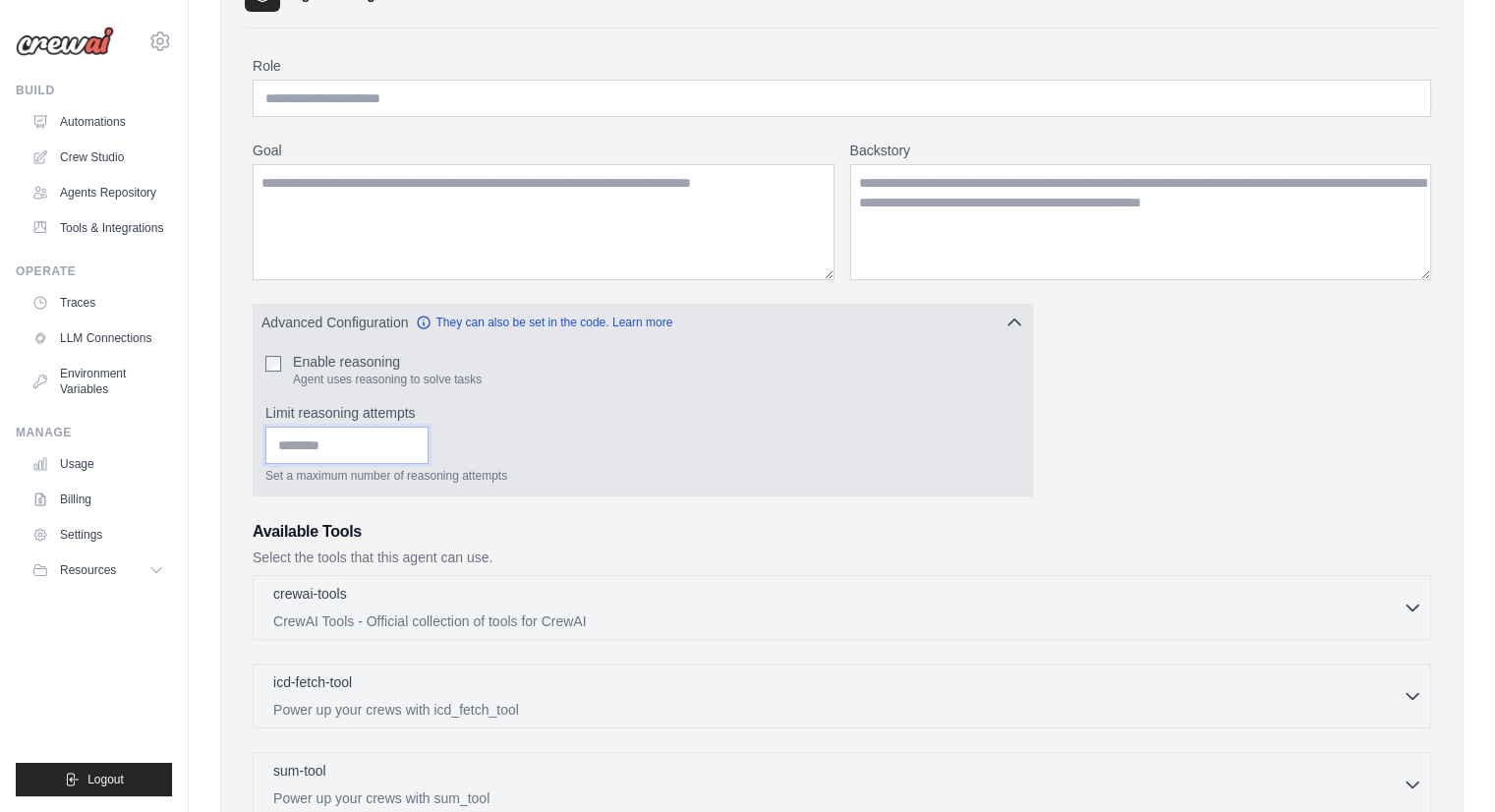
click at [336, 439] on input "Limit reasoning attempts" at bounding box center [347, 444] width 163 height 37
click at [374, 456] on input "Limit reasoning attempts" at bounding box center [347, 444] width 163 height 37
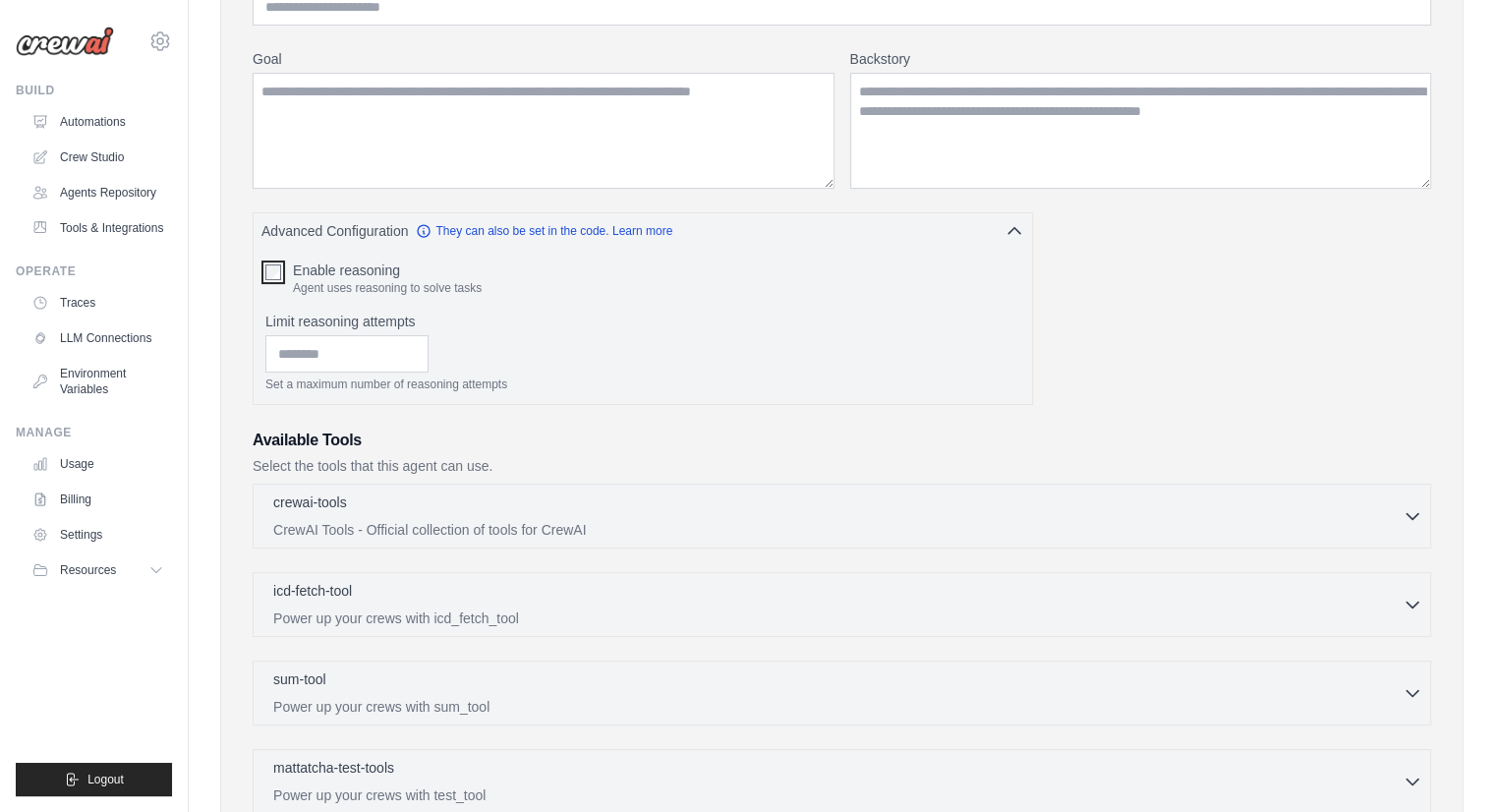
scroll to position [295, 0]
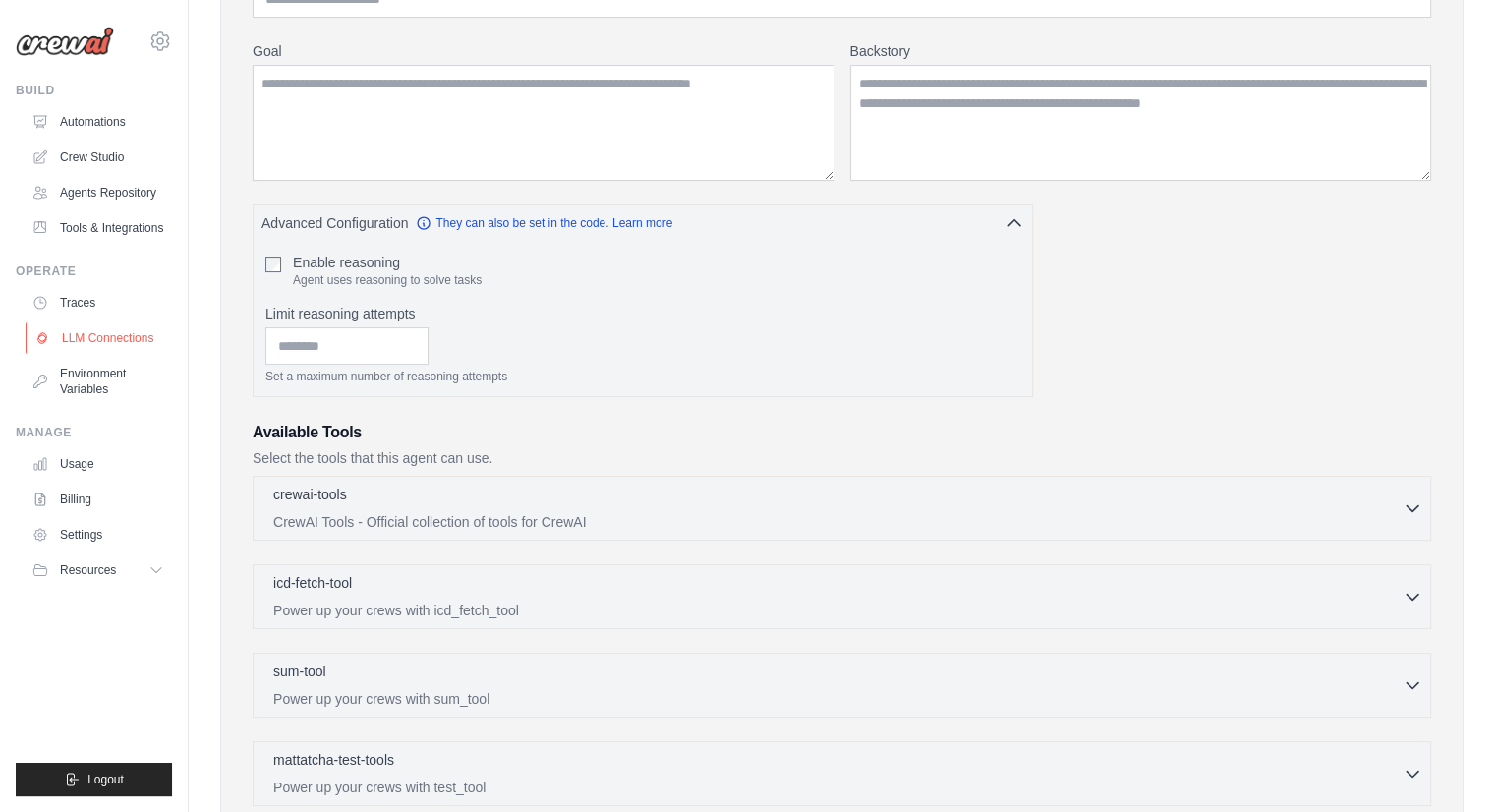
click at [110, 338] on link "LLM Connections" at bounding box center [100, 338] width 149 height 32
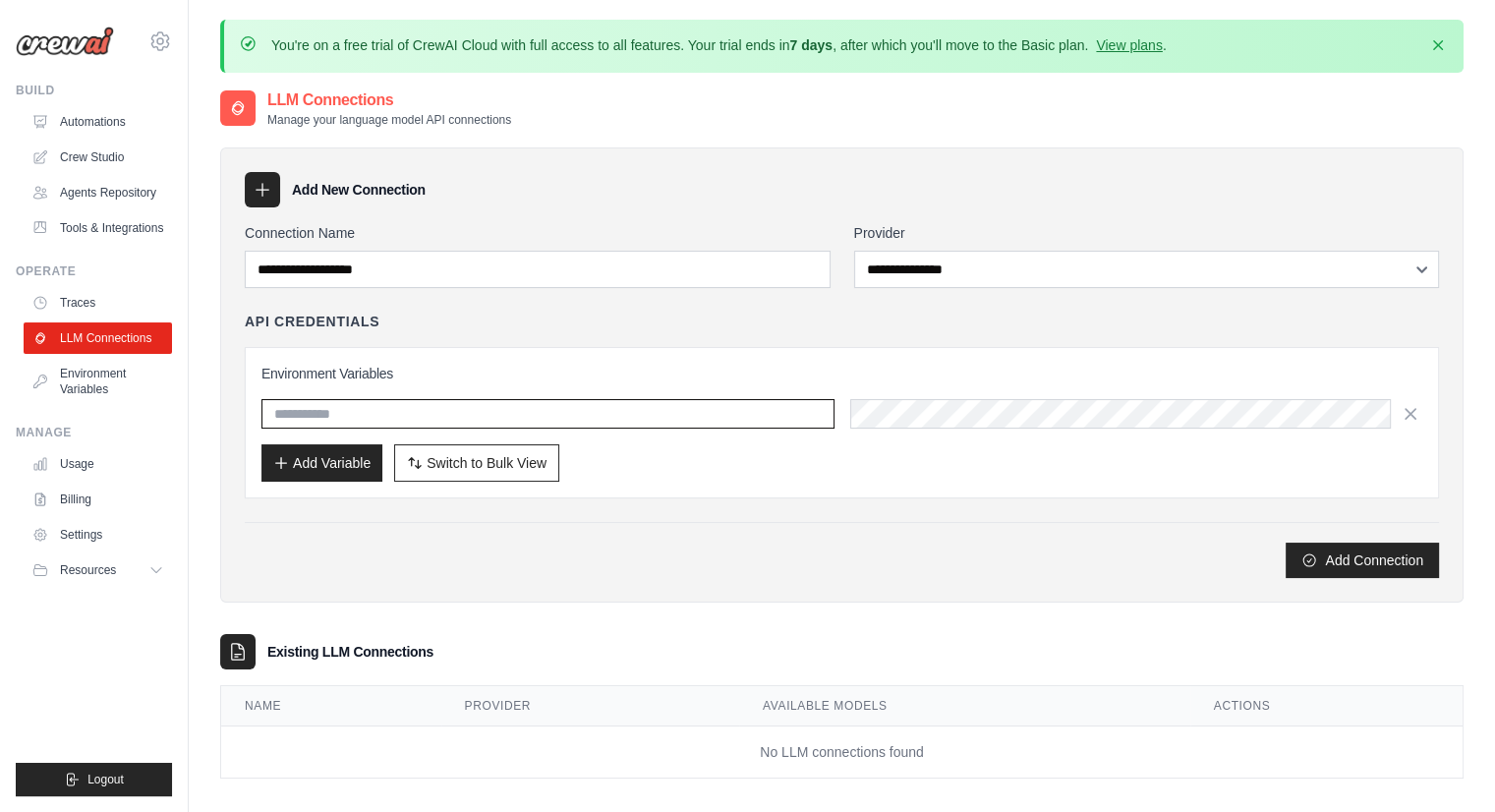
click at [594, 413] on input "text" at bounding box center [547, 413] width 573 height 30
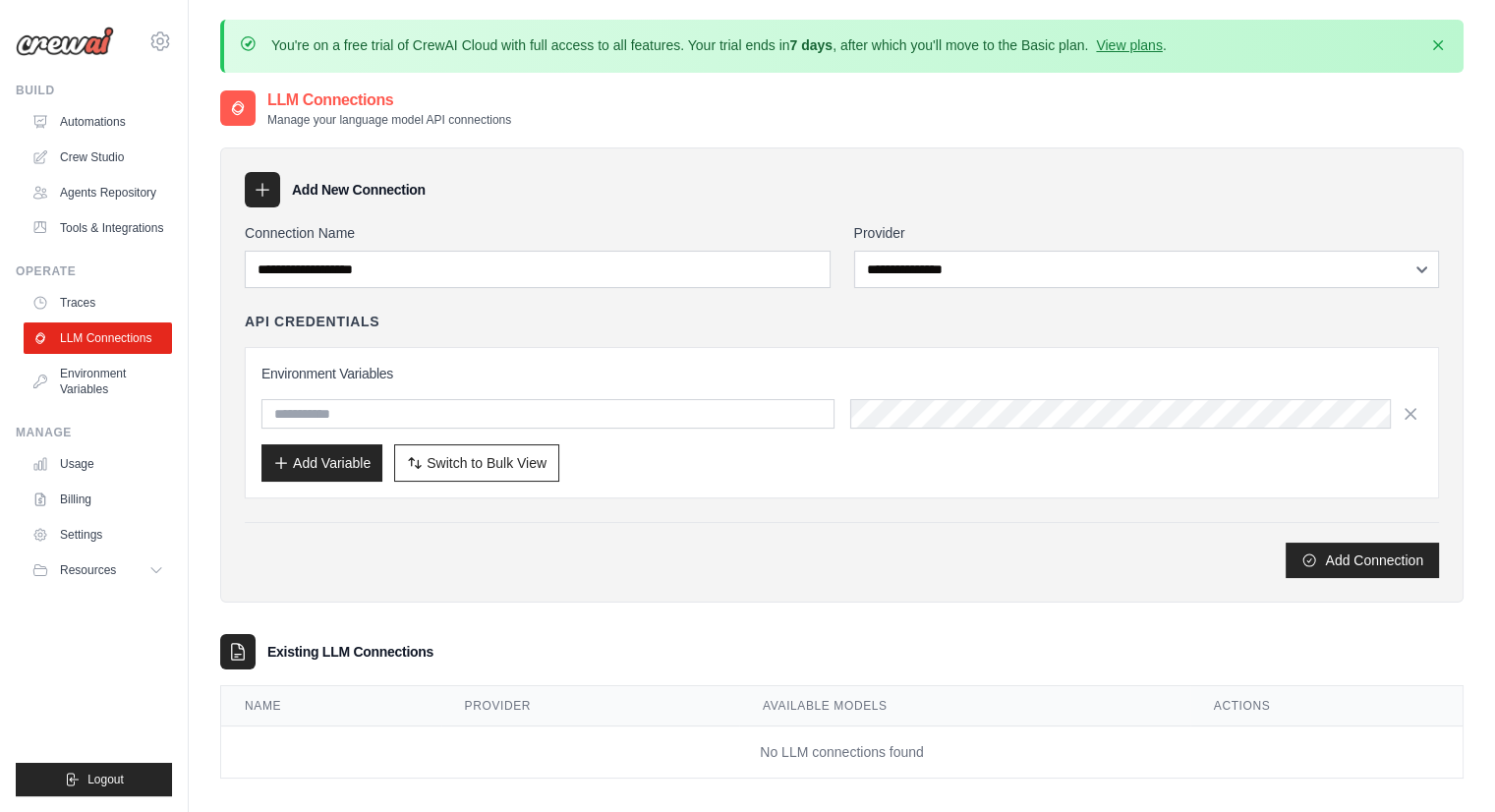
click at [863, 465] on div "Add Variable Switch to Bulk View Switch to Table View" at bounding box center [841, 462] width 1161 height 37
click at [922, 431] on div "Environment Variables Add Variable Switch to Bulk View Switch to Table View" at bounding box center [841, 422] width 1161 height 118
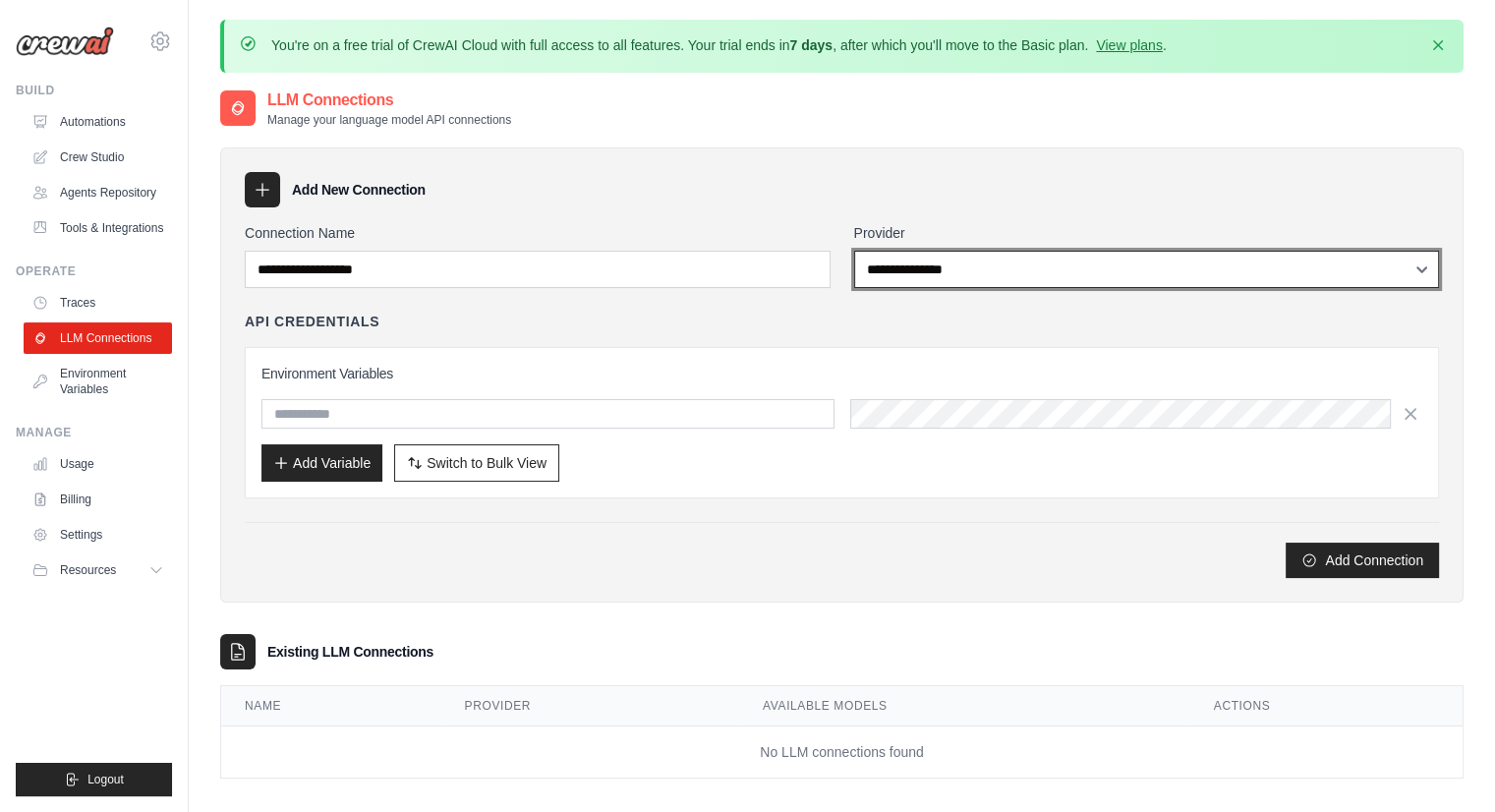
click at [968, 273] on select "**********" at bounding box center [1147, 268] width 586 height 37
select select "*******"
click at [854, 250] on select "**********" at bounding box center [1147, 268] width 586 height 37
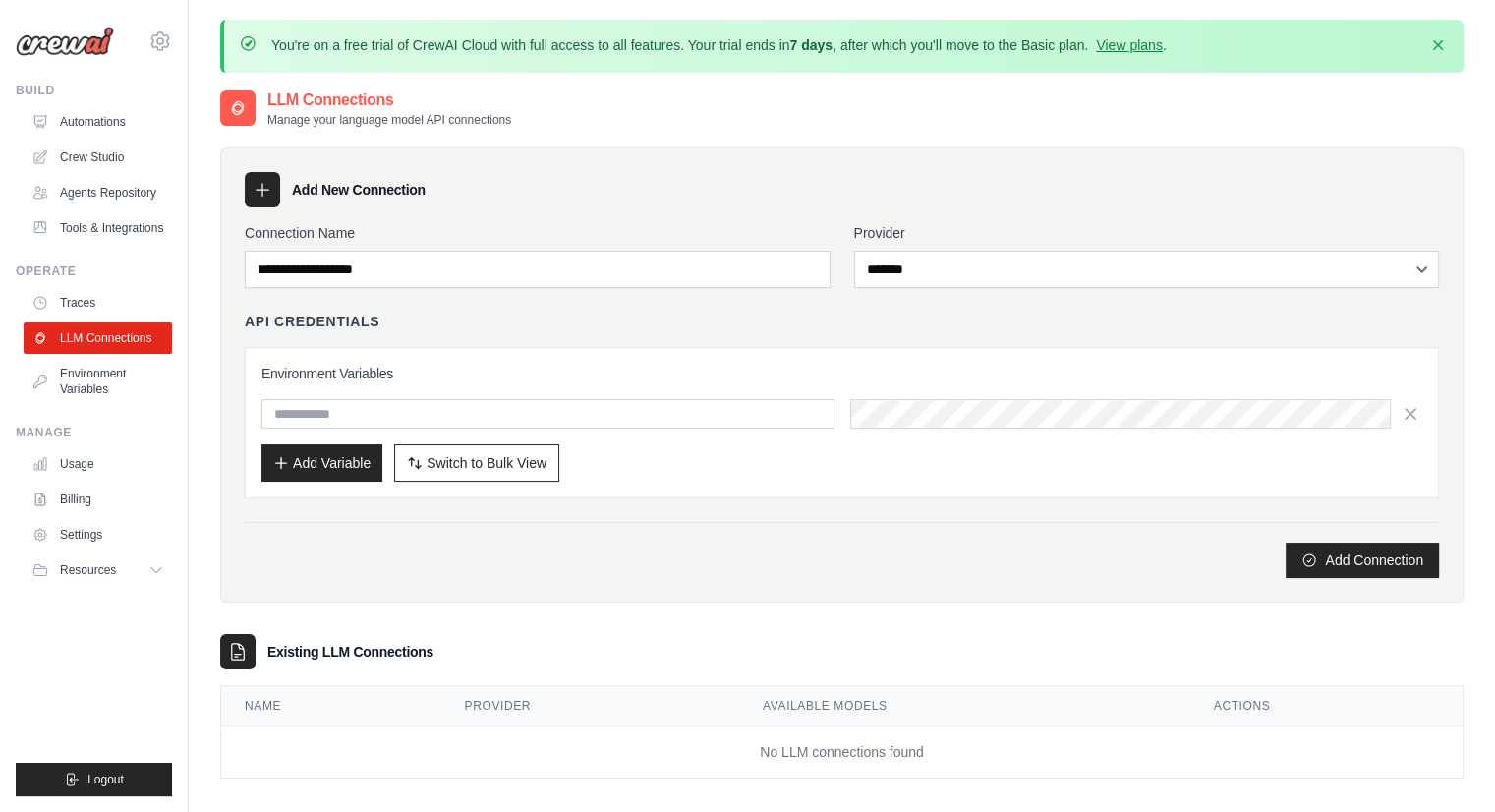
click at [716, 366] on h3 "Environment Variables" at bounding box center [841, 374] width 1161 height 20
click at [584, 431] on div "Environment Variables Add Variable Switch to Bulk View Switch to Table View" at bounding box center [841, 422] width 1161 height 118
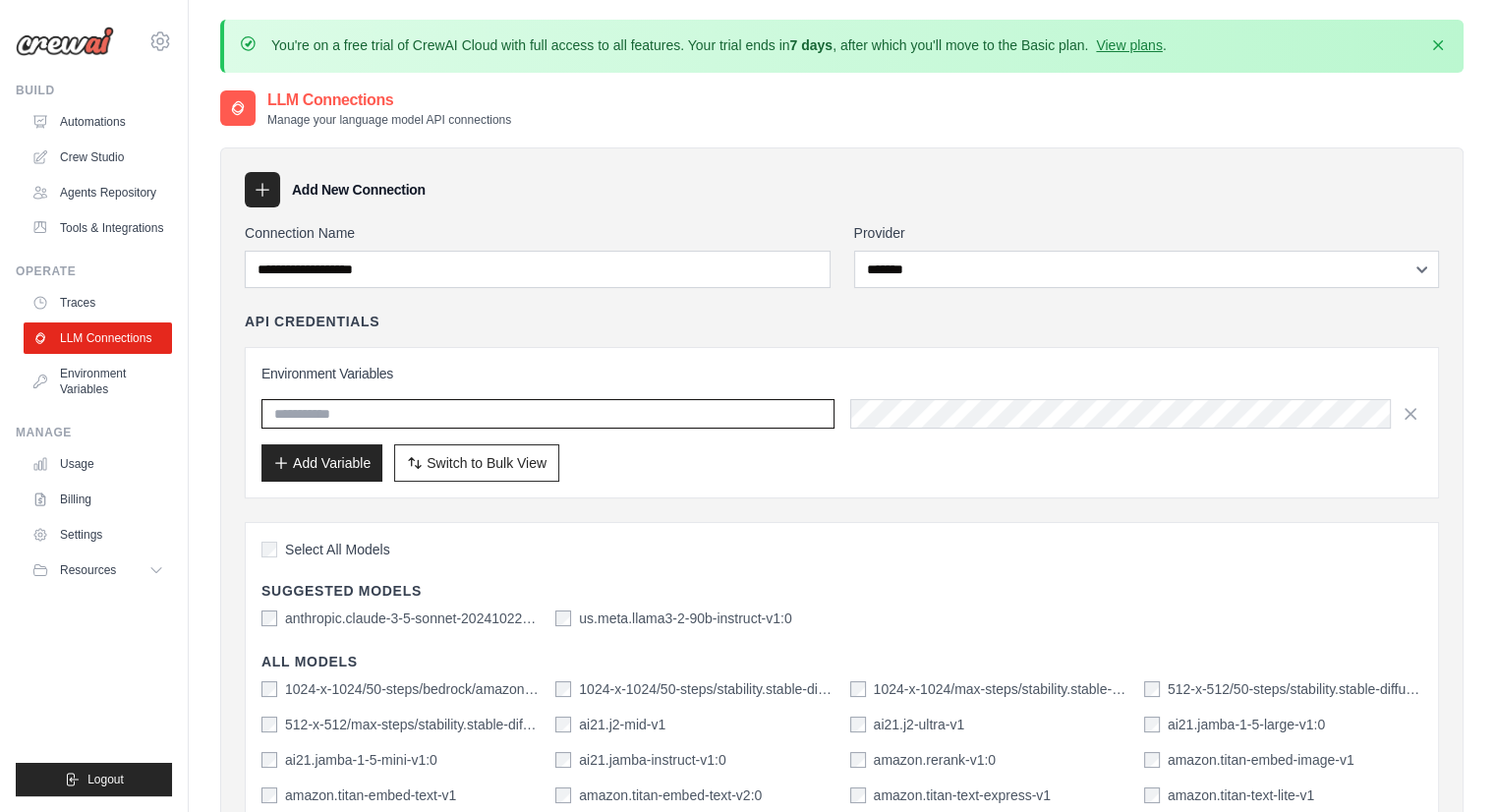
click at [721, 425] on input "text" at bounding box center [547, 413] width 573 height 30
